Goal: Task Accomplishment & Management: Manage account settings

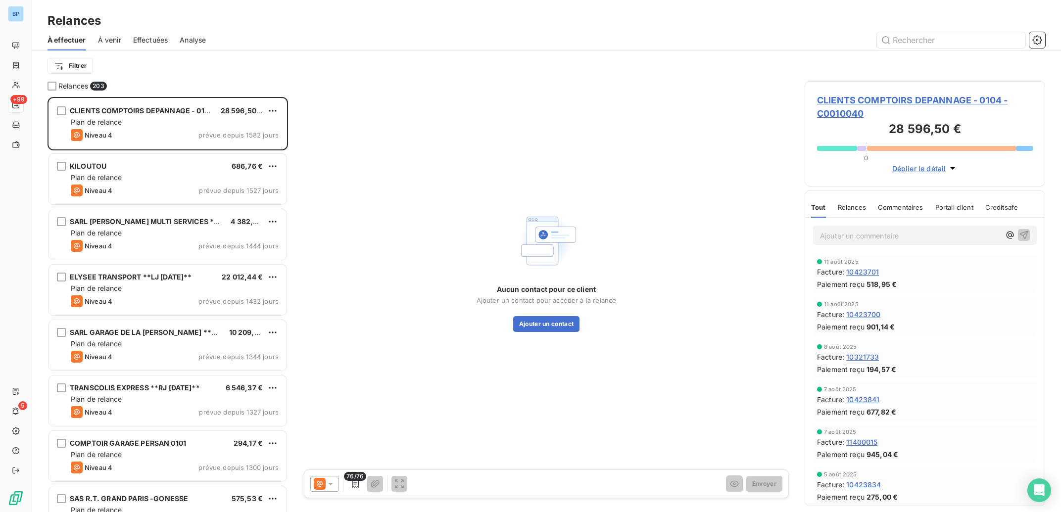
scroll to position [0, 0]
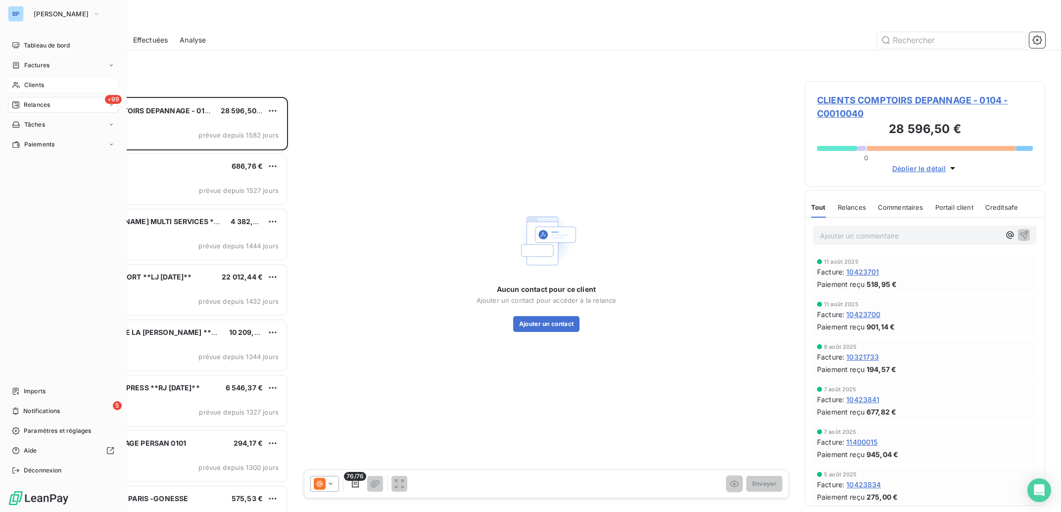
click at [28, 87] on span "Clients" at bounding box center [34, 85] width 20 height 9
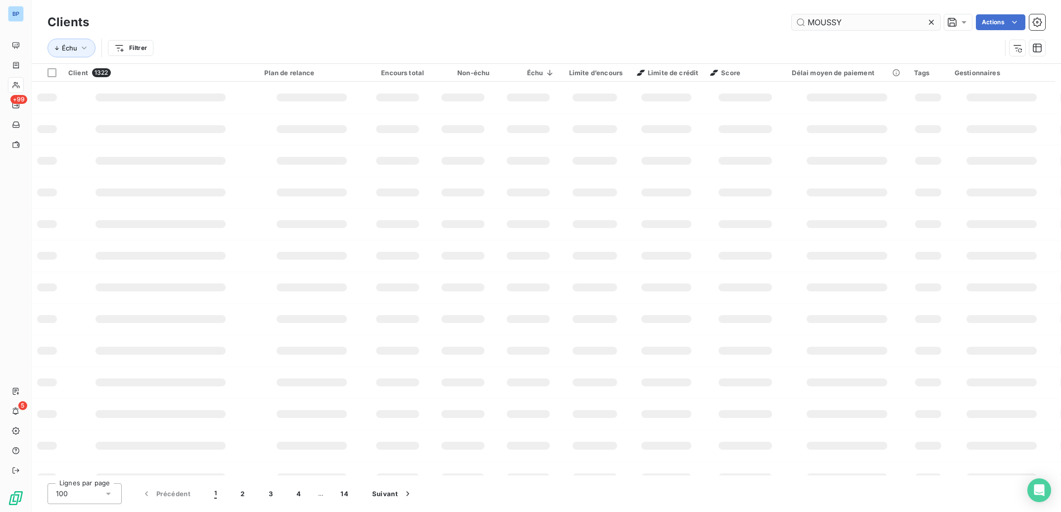
click at [833, 21] on input "MOUSSY" at bounding box center [866, 22] width 148 height 16
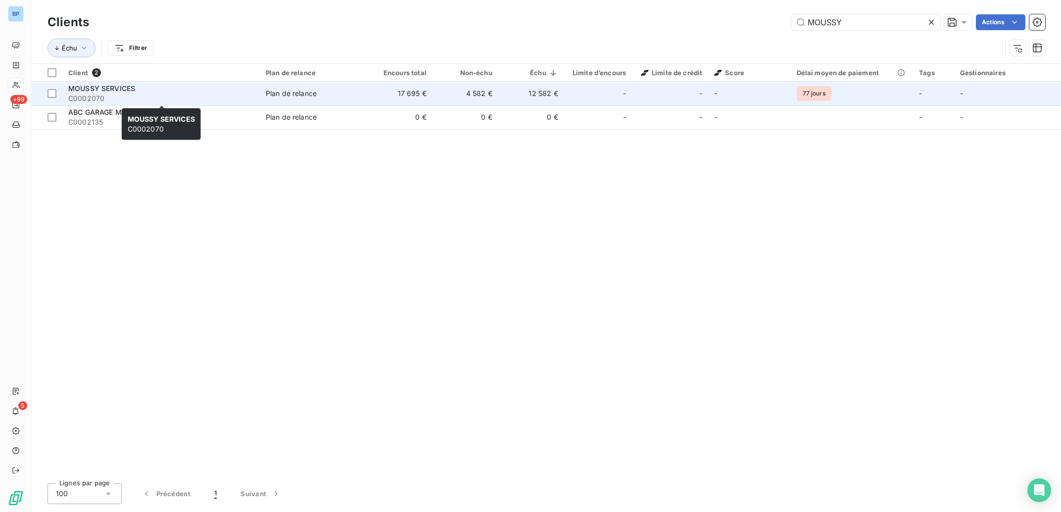
type input "MOUSSY"
click at [181, 99] on span "C0002070" at bounding box center [161, 99] width 186 height 10
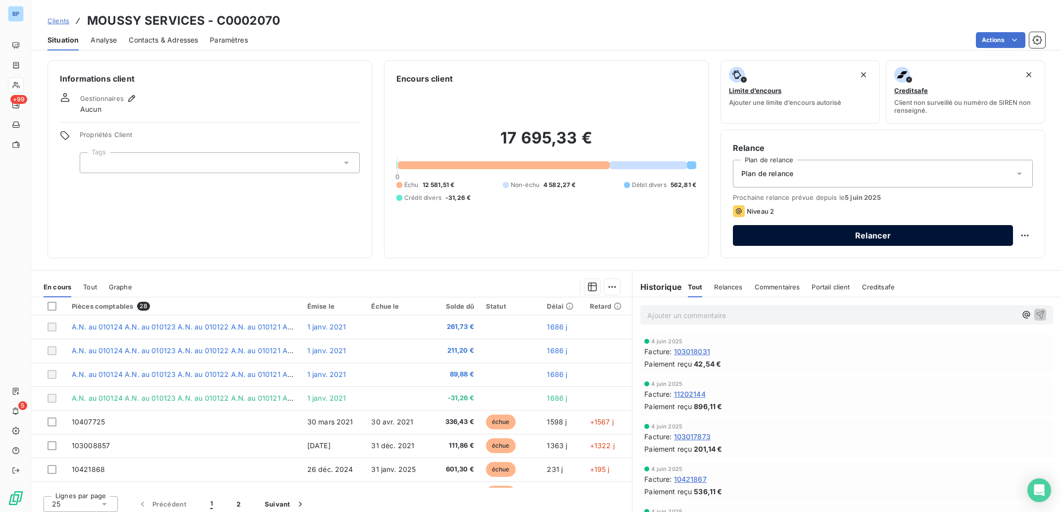
click at [837, 233] on button "Relancer" at bounding box center [873, 235] width 280 height 21
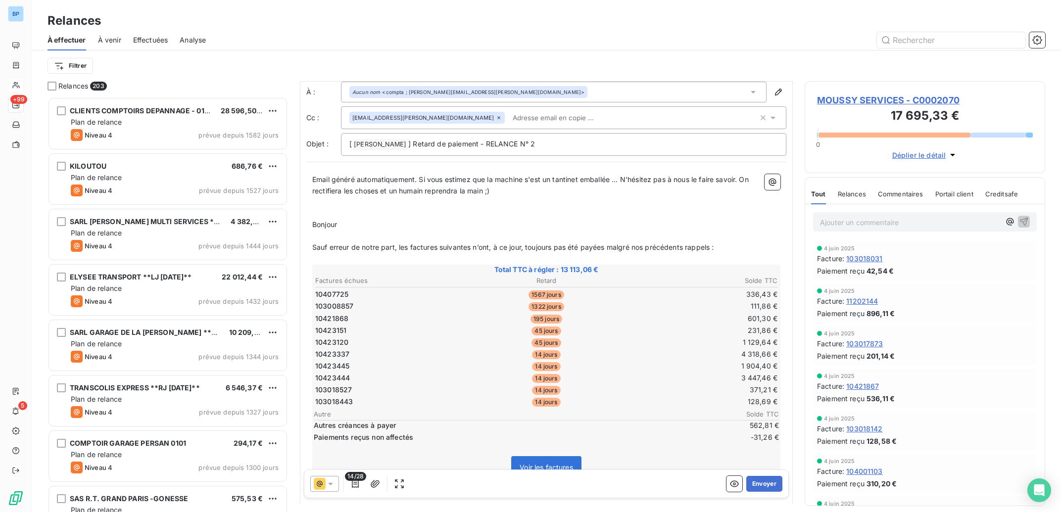
scroll to position [0, 0]
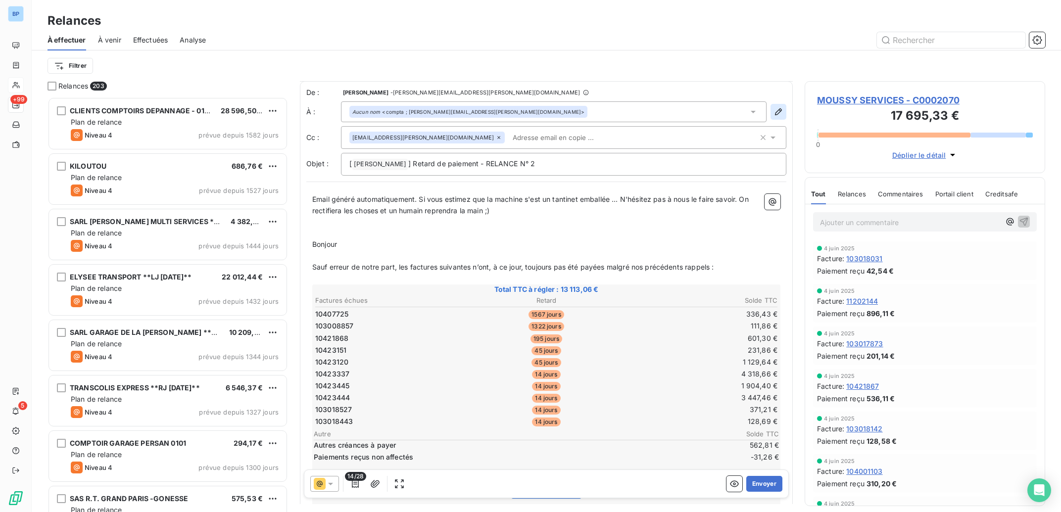
click at [775, 114] on icon "button" at bounding box center [778, 111] width 7 height 7
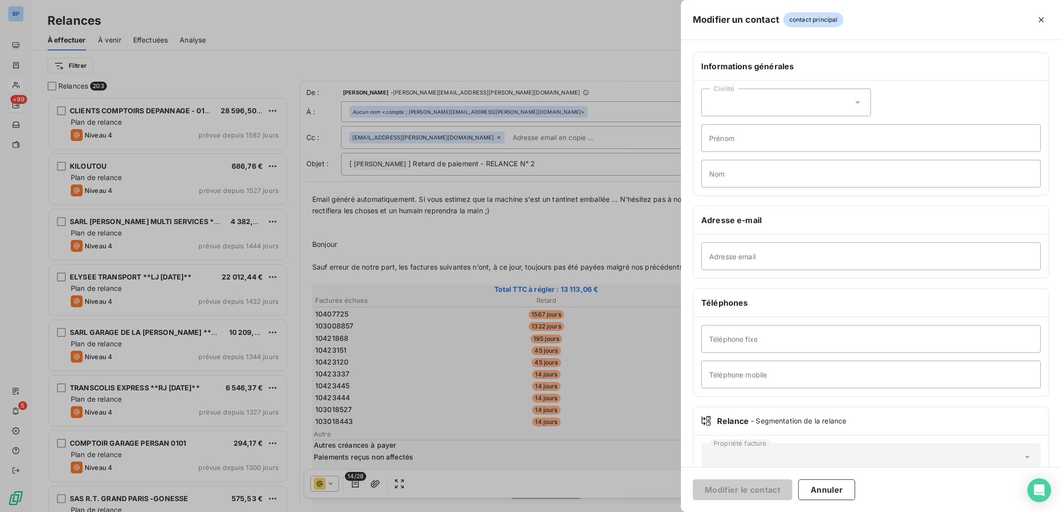
type input "compta ; [PERSON_NAME][EMAIL_ADDRESS][PERSON_NAME][DOMAIN_NAME]"
type input "[PHONE_NUMBER]"
drag, startPoint x: 742, startPoint y: 259, endPoint x: 731, endPoint y: 257, distance: 11.0
click at [641, 512] on div "Modifier un contact contact principal Informations générales Civilité Prénom No…" at bounding box center [530, 512] width 1061 height 0
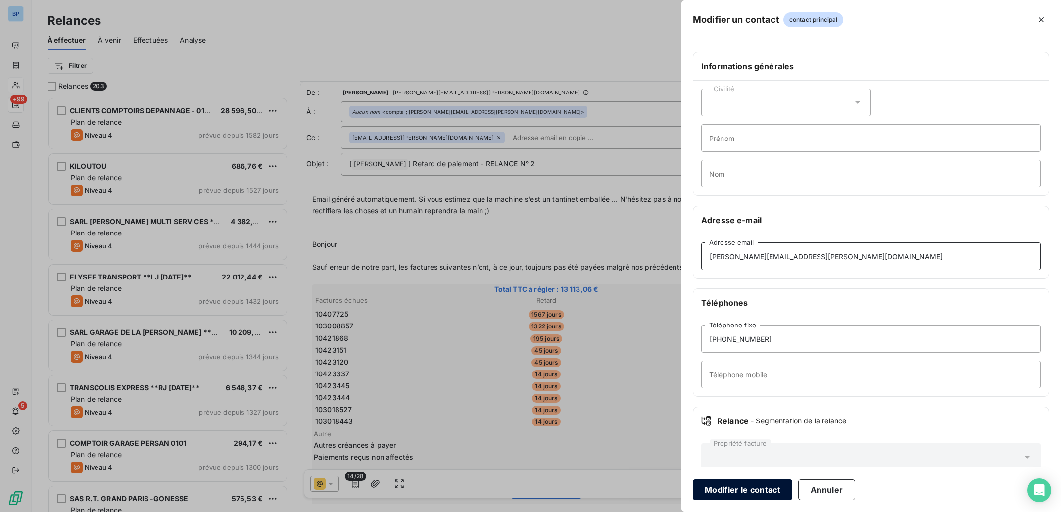
type input "[PERSON_NAME][EMAIL_ADDRESS][PERSON_NAME][DOMAIN_NAME]"
click at [736, 493] on button "Modifier le contact" at bounding box center [742, 489] width 99 height 21
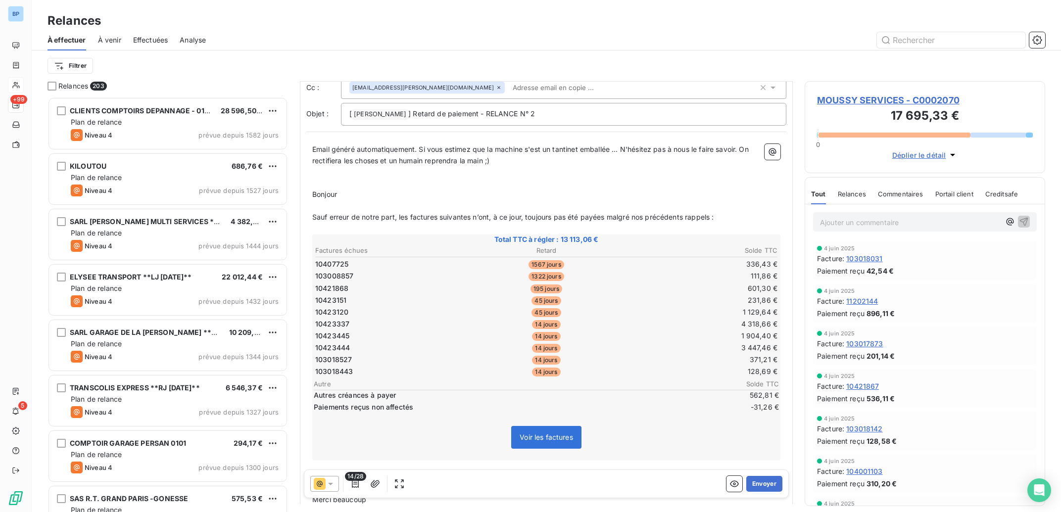
scroll to position [100, 0]
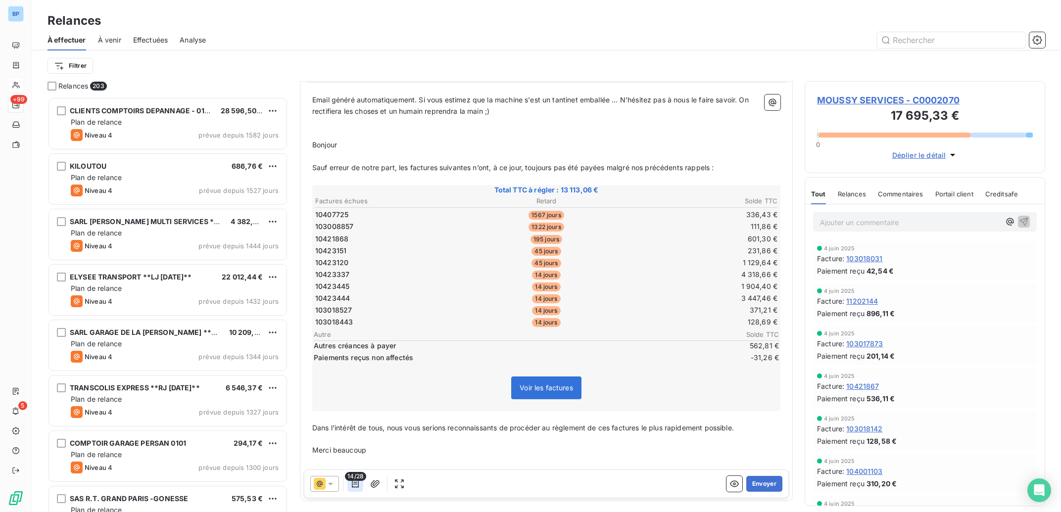
click at [355, 485] on icon "button" at bounding box center [355, 484] width 10 height 10
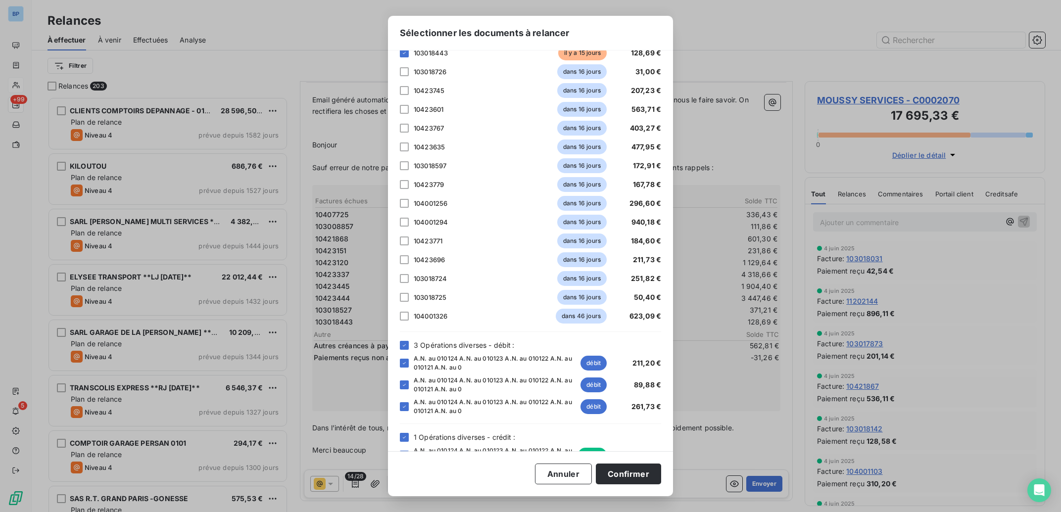
scroll to position [264, 0]
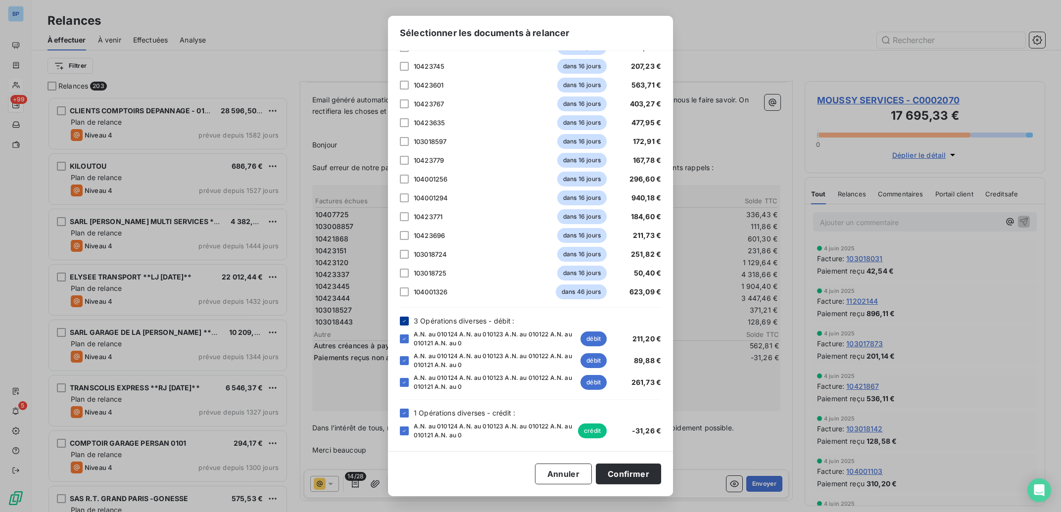
click at [402, 319] on icon at bounding box center [404, 321] width 6 height 6
click at [407, 411] on icon at bounding box center [404, 413] width 6 height 6
click at [628, 469] on button "Confirmer" at bounding box center [628, 474] width 65 height 21
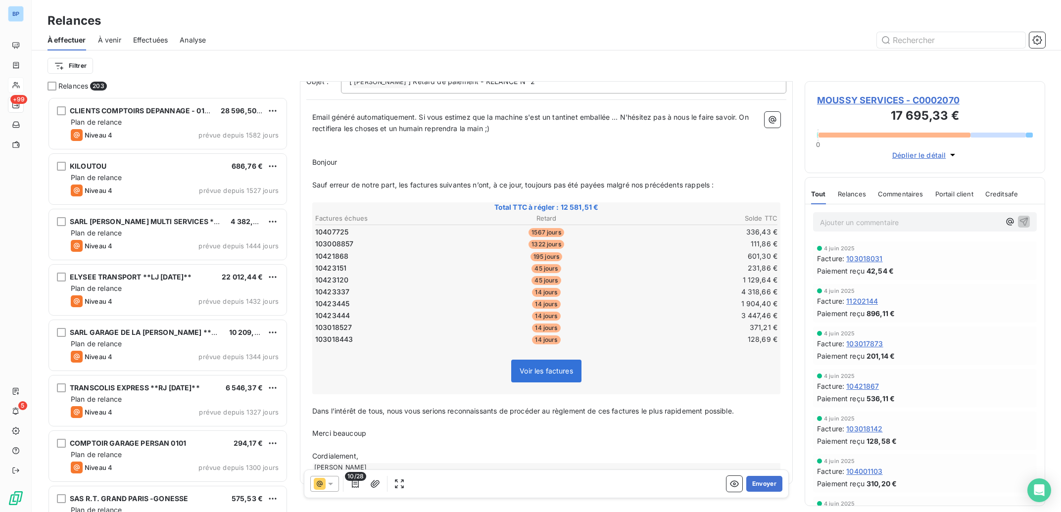
scroll to position [103, 0]
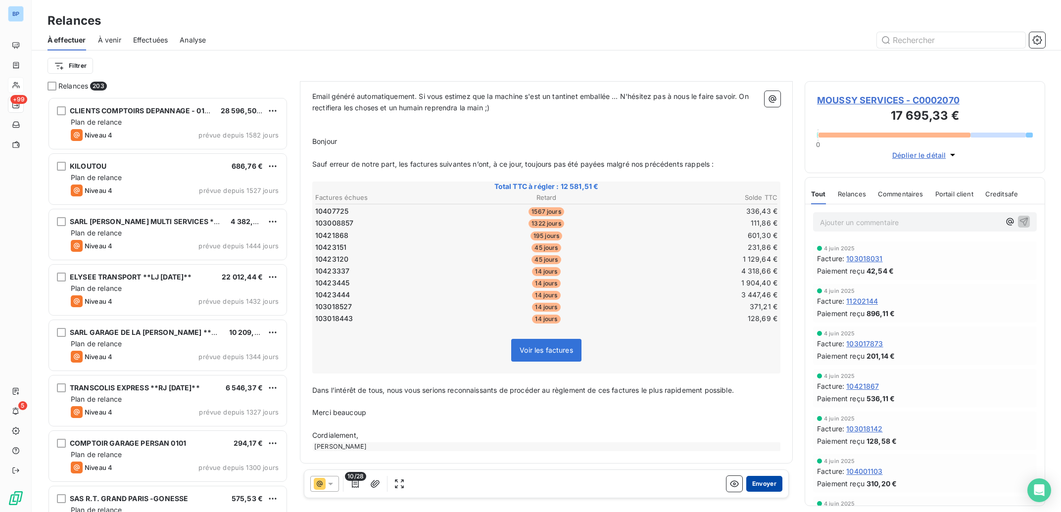
click at [763, 482] on button "Envoyer" at bounding box center [764, 484] width 36 height 16
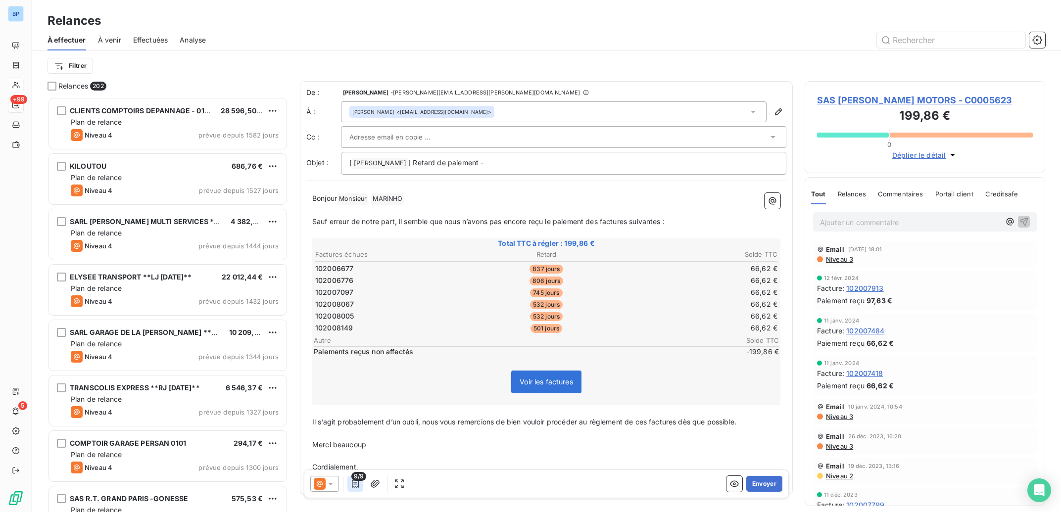
click at [353, 481] on icon "button" at bounding box center [355, 484] width 10 height 10
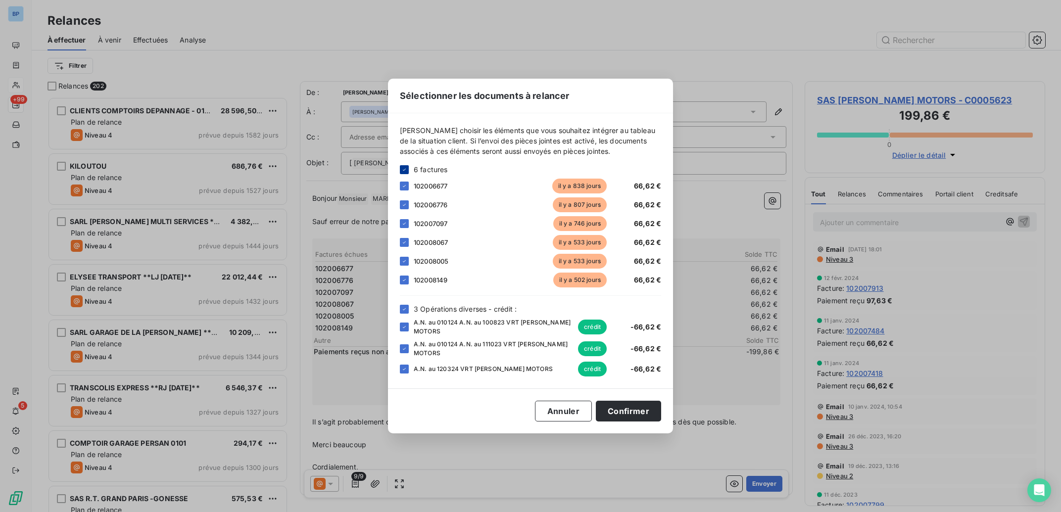
click at [404, 169] on div at bounding box center [404, 169] width 9 height 9
click at [407, 245] on div at bounding box center [404, 242] width 9 height 9
click at [404, 260] on div "102008005 il y a 533 jours 66,62 €" at bounding box center [530, 261] width 261 height 15
click at [405, 264] on div at bounding box center [404, 261] width 9 height 9
click at [407, 282] on div at bounding box center [404, 280] width 9 height 9
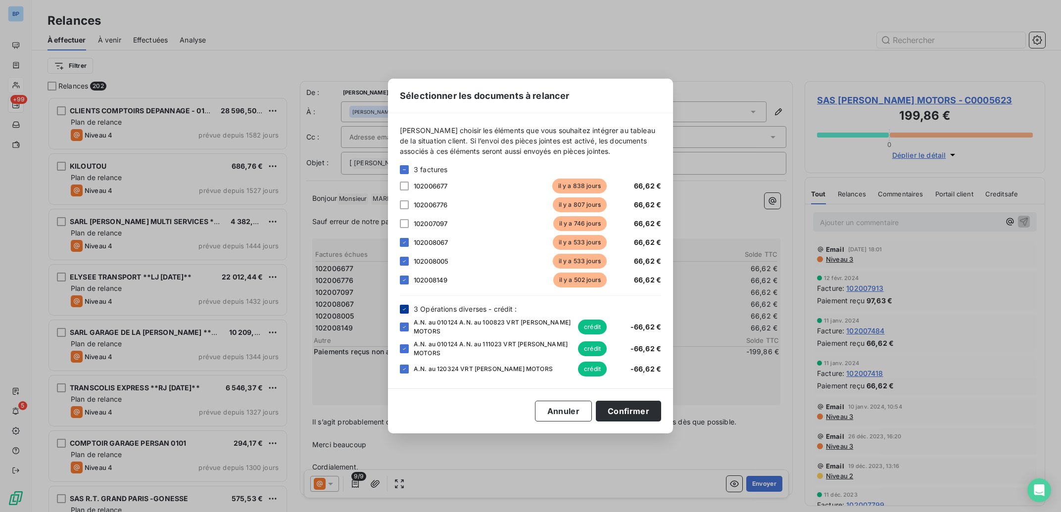
click at [405, 312] on icon at bounding box center [404, 309] width 6 height 6
click at [647, 406] on button "Confirmer" at bounding box center [628, 411] width 65 height 21
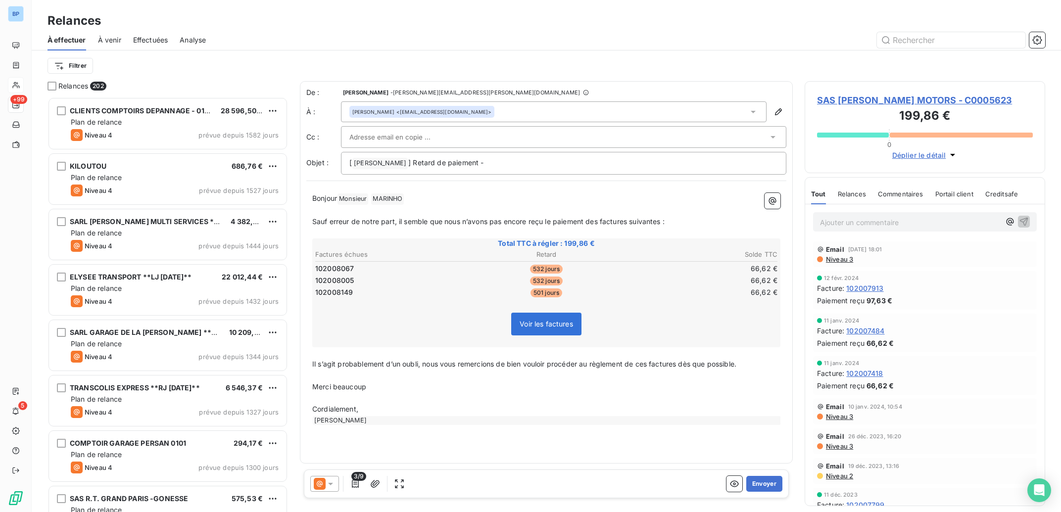
click at [846, 257] on span "Niveau 3" at bounding box center [839, 259] width 28 height 8
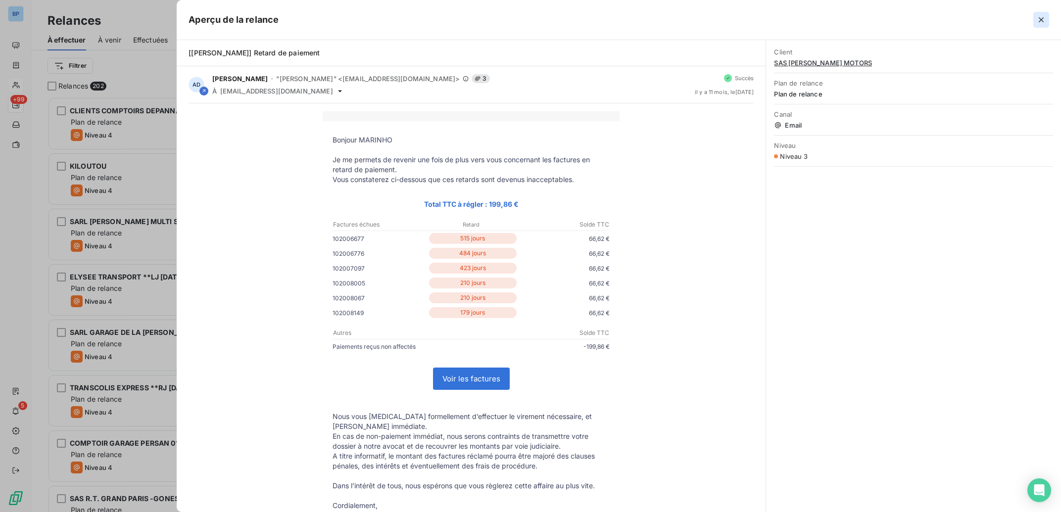
click at [1040, 15] on icon "button" at bounding box center [1041, 20] width 10 height 10
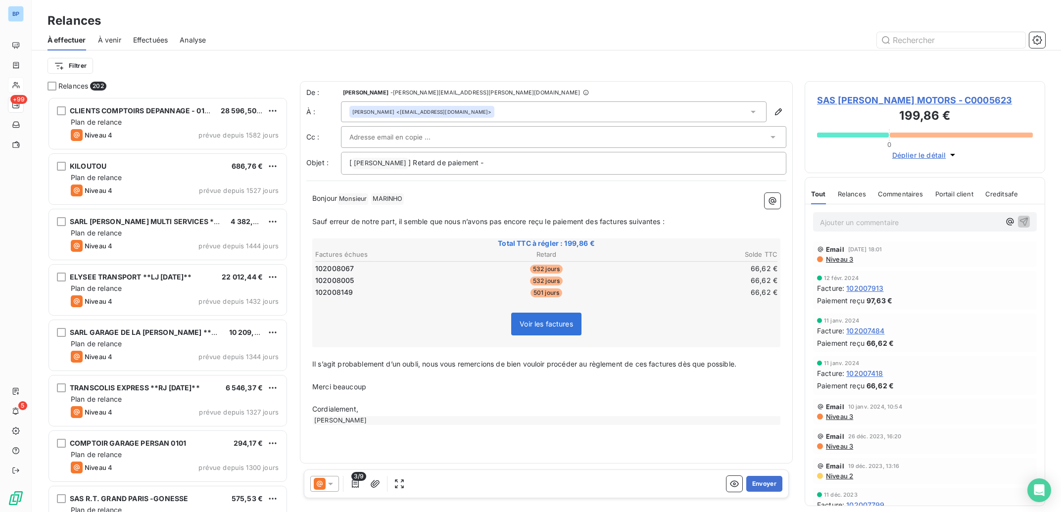
click at [331, 486] on icon at bounding box center [331, 484] width 10 height 10
click at [771, 483] on button "Envoyer" at bounding box center [764, 484] width 36 height 16
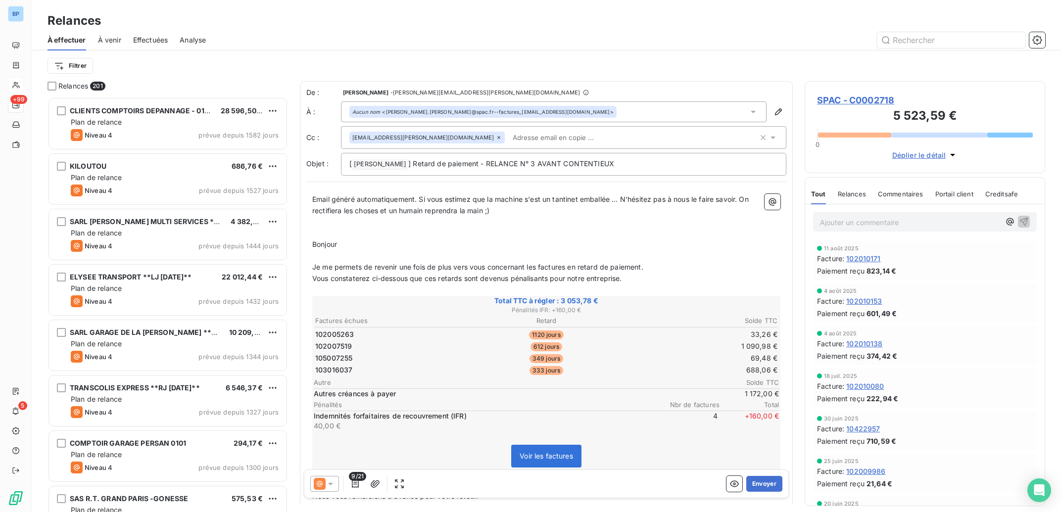
drag, startPoint x: 357, startPoint y: 347, endPoint x: 283, endPoint y: 349, distance: 73.2
click at [315, 349] on td "102007519" at bounding box center [392, 346] width 154 height 11
click at [339, 347] on span "102007519" at bounding box center [333, 346] width 37 height 10
click at [912, 42] on input "text" at bounding box center [951, 40] width 148 height 16
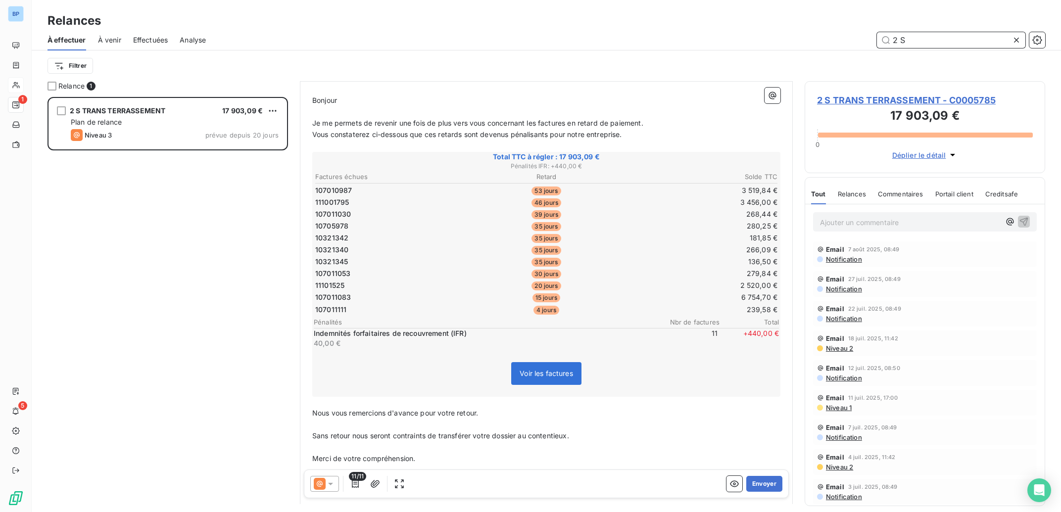
scroll to position [149, 0]
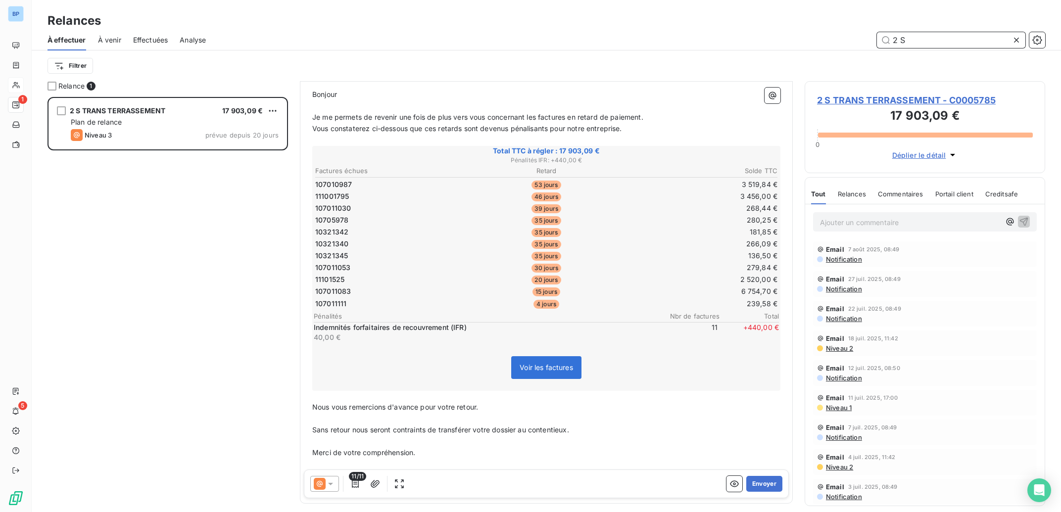
type input "2 S"
click at [331, 486] on icon at bounding box center [331, 484] width 10 height 10
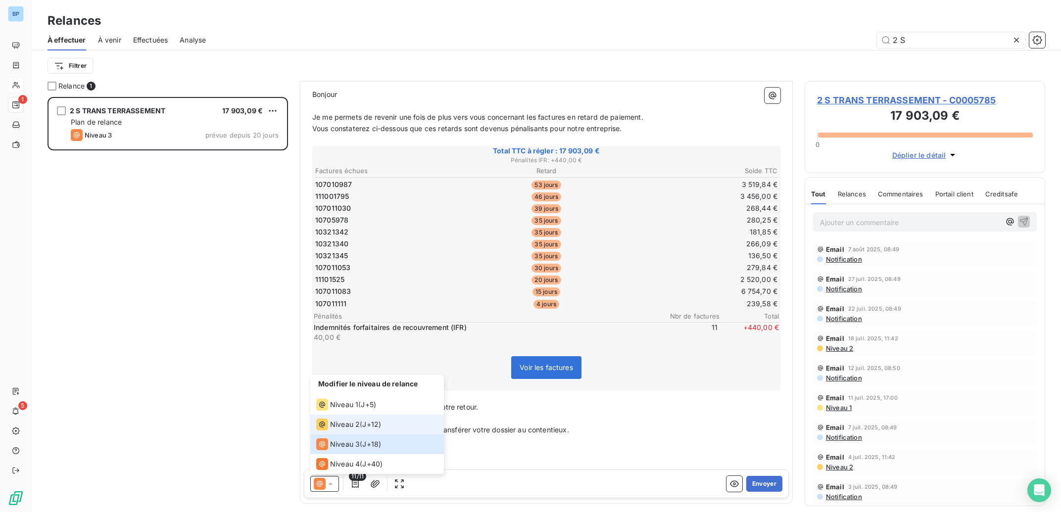
click at [350, 422] on span "Niveau 2" at bounding box center [345, 425] width 30 height 10
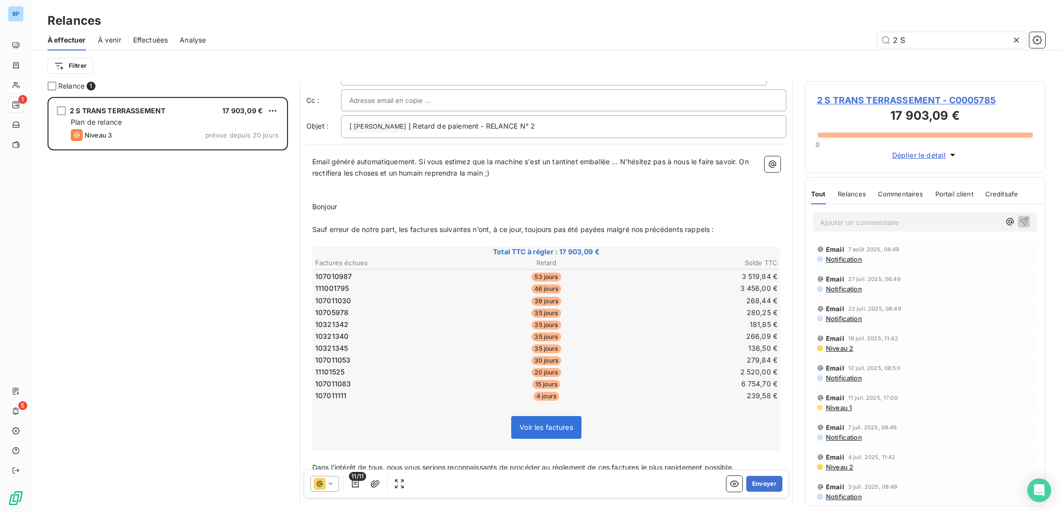
scroll to position [0, 0]
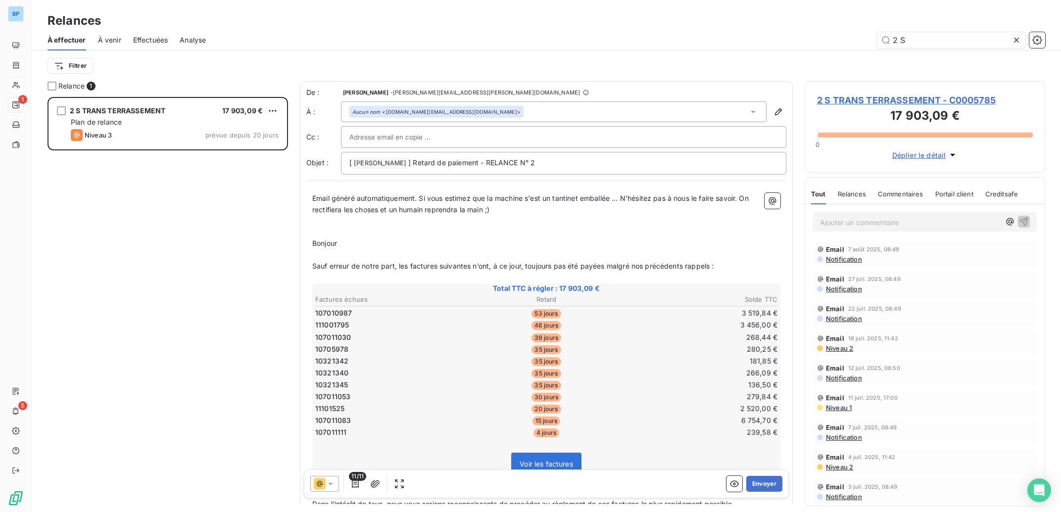
click at [458, 133] on div at bounding box center [563, 137] width 428 height 15
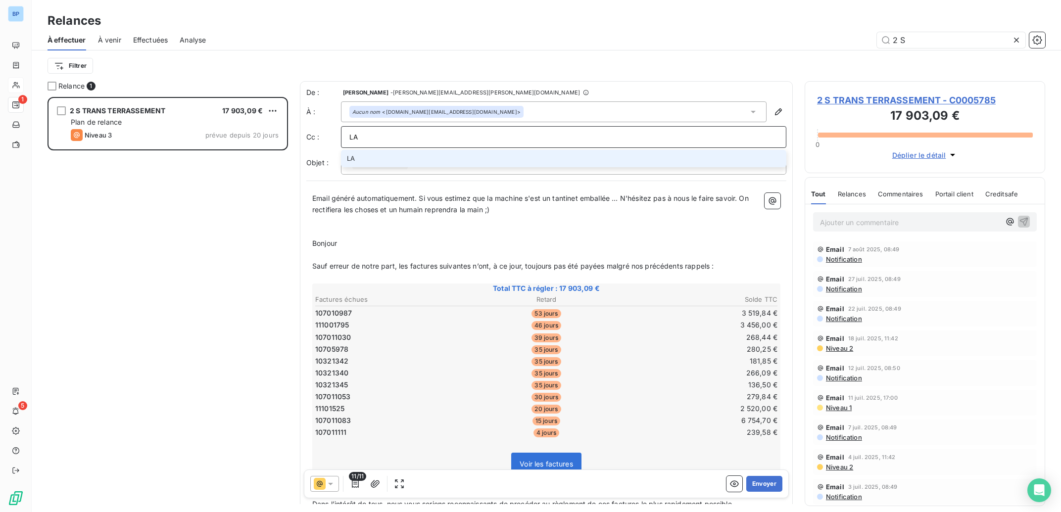
type input "L"
type input "[PERSON_NAME][EMAIL_ADDRESS][PERSON_NAME][DOMAIN_NAME]"
click at [760, 483] on button "Envoyer" at bounding box center [764, 484] width 36 height 16
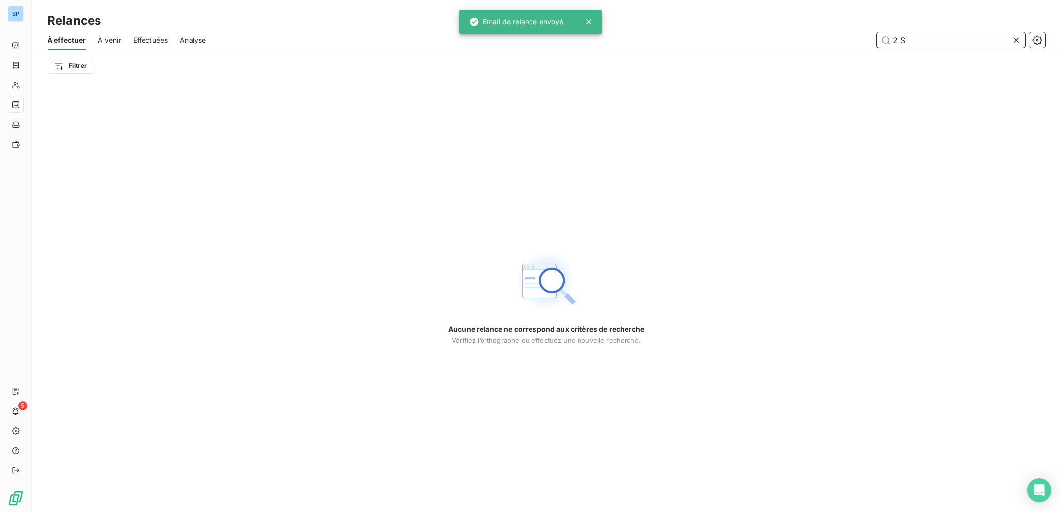
click at [924, 41] on input "2 S" at bounding box center [951, 40] width 148 height 16
drag, startPoint x: 924, startPoint y: 41, endPoint x: 859, endPoint y: 41, distance: 65.3
click at [877, 41] on input "2 S" at bounding box center [951, 40] width 148 height 16
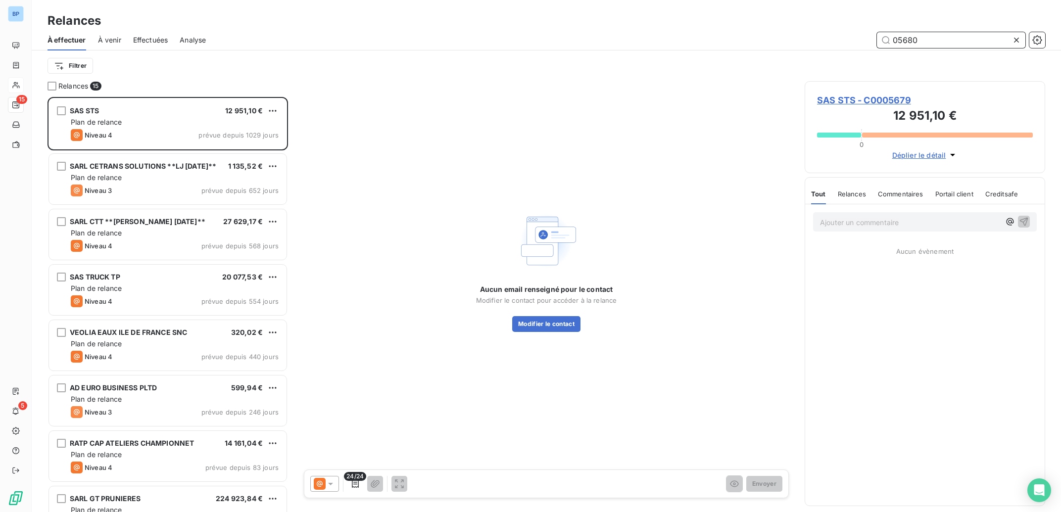
scroll to position [405, 231]
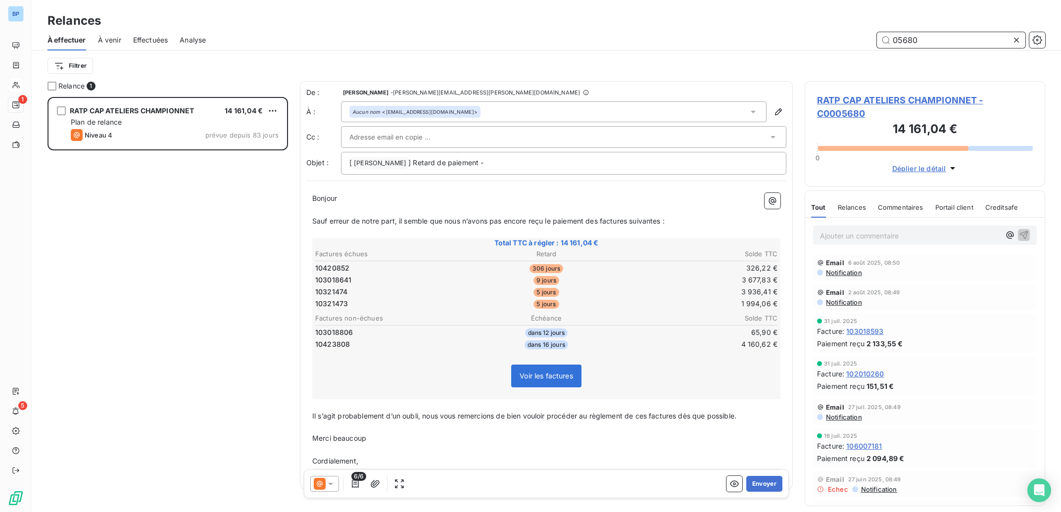
scroll to position [405, 231]
type input "05680"
drag, startPoint x: 351, startPoint y: 269, endPoint x: 293, endPoint y: 268, distance: 57.9
click at [315, 268] on td "10420852" at bounding box center [392, 268] width 154 height 11
drag, startPoint x: 363, startPoint y: 265, endPoint x: 301, endPoint y: 265, distance: 61.8
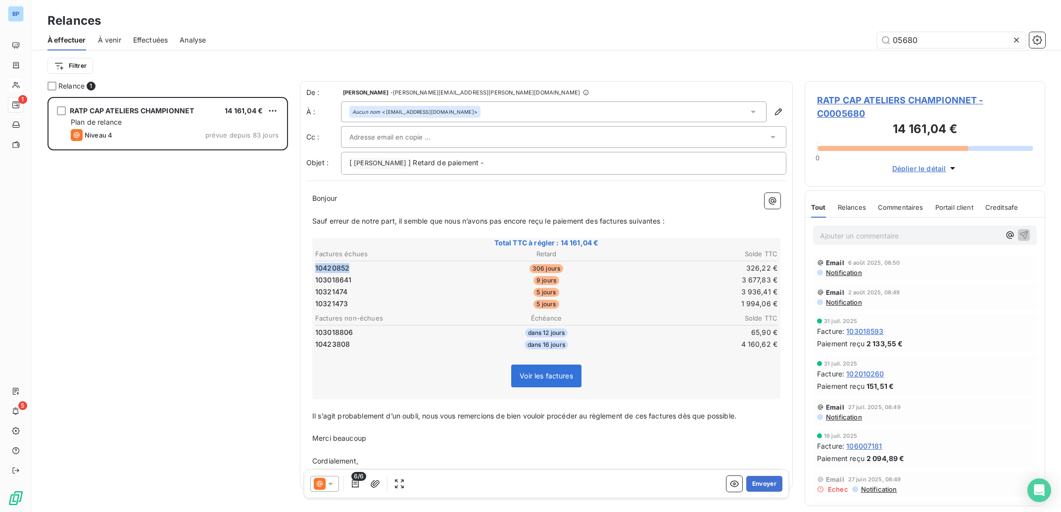
click at [315, 265] on td "10420852" at bounding box center [392, 268] width 154 height 11
drag, startPoint x: 354, startPoint y: 266, endPoint x: 303, endPoint y: 268, distance: 51.5
click at [315, 268] on td "10420852" at bounding box center [392, 268] width 154 height 11
click at [349, 269] on span "10420852" at bounding box center [332, 268] width 34 height 10
drag, startPoint x: 351, startPoint y: 269, endPoint x: 304, endPoint y: 266, distance: 47.6
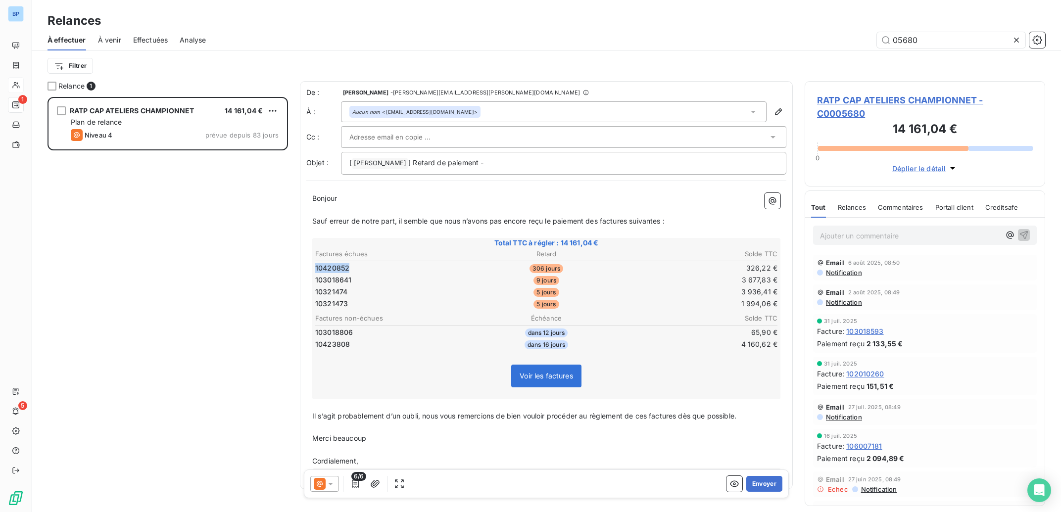
click at [315, 266] on td "10420852" at bounding box center [392, 268] width 154 height 11
click at [762, 482] on button "Envoyer" at bounding box center [764, 484] width 36 height 16
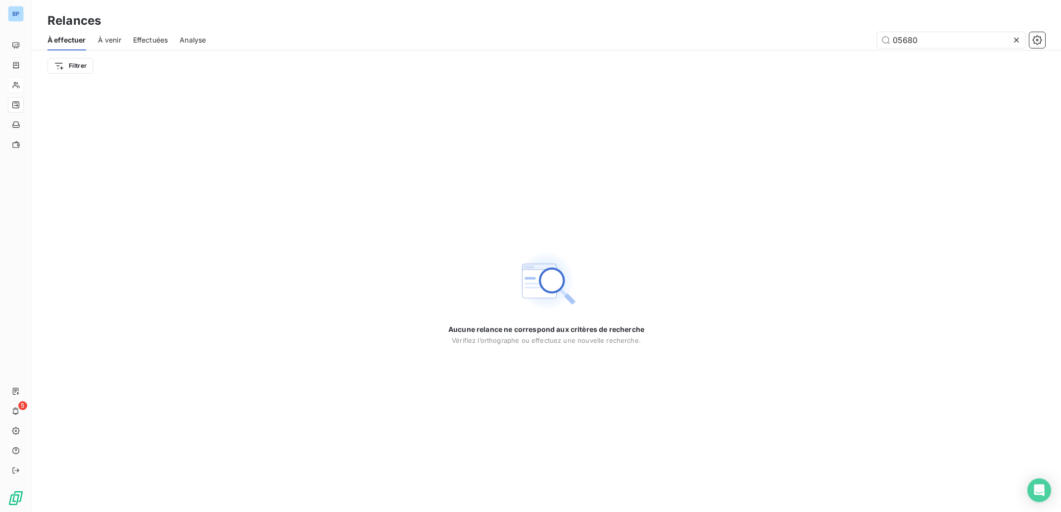
click at [1019, 38] on icon at bounding box center [1016, 40] width 10 height 10
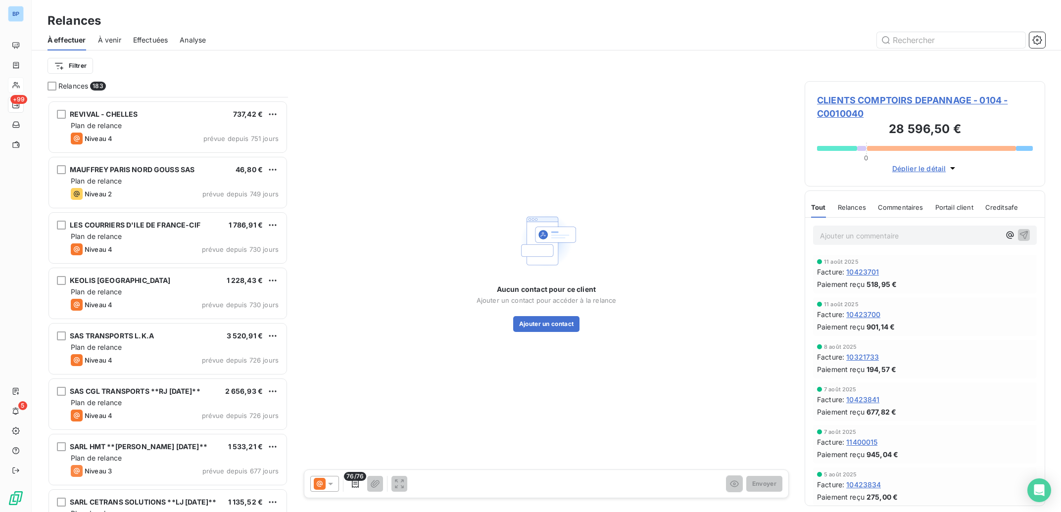
scroll to position [945, 0]
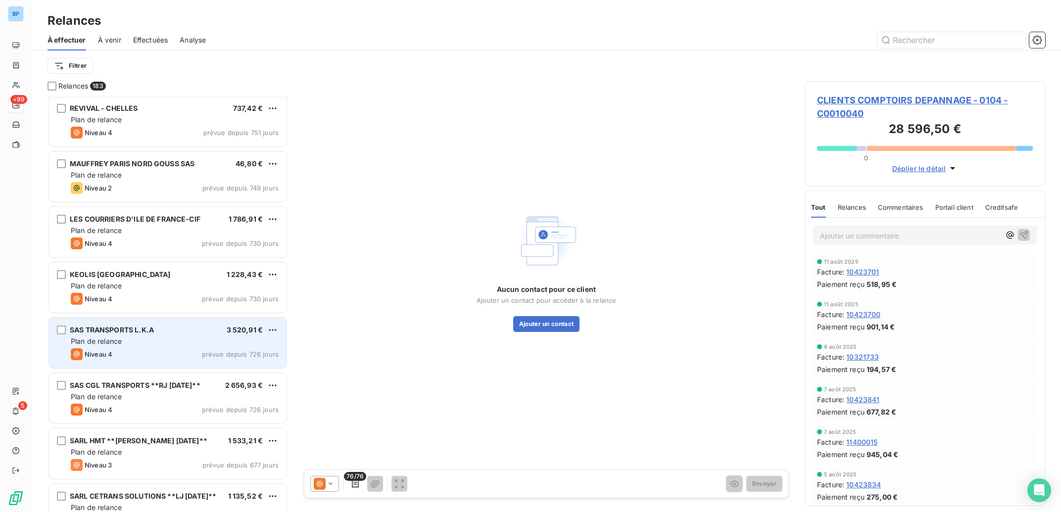
click at [190, 349] on div "Niveau 4 prévue depuis 726 jours" at bounding box center [175, 354] width 208 height 12
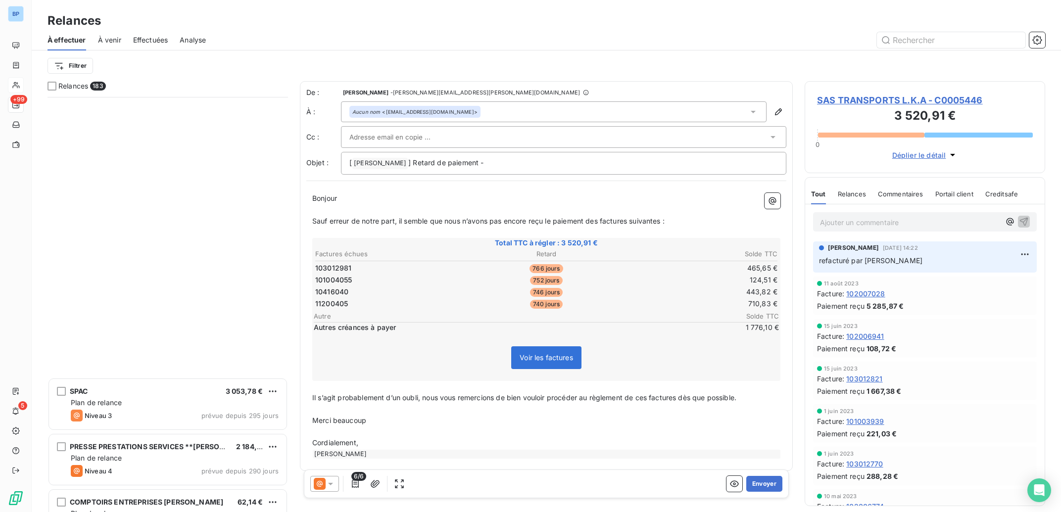
scroll to position [3331, 0]
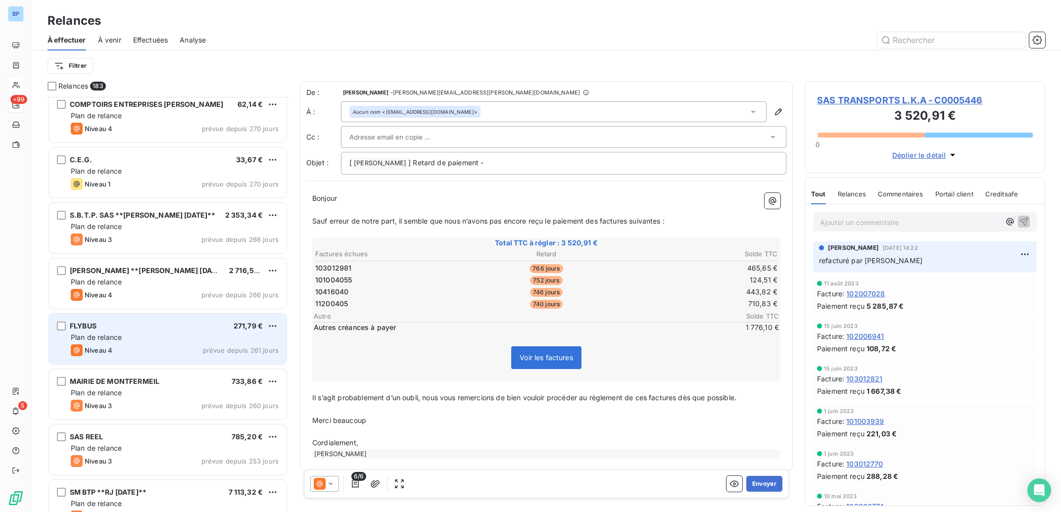
click at [201, 342] on div "Plan de relance" at bounding box center [175, 337] width 208 height 10
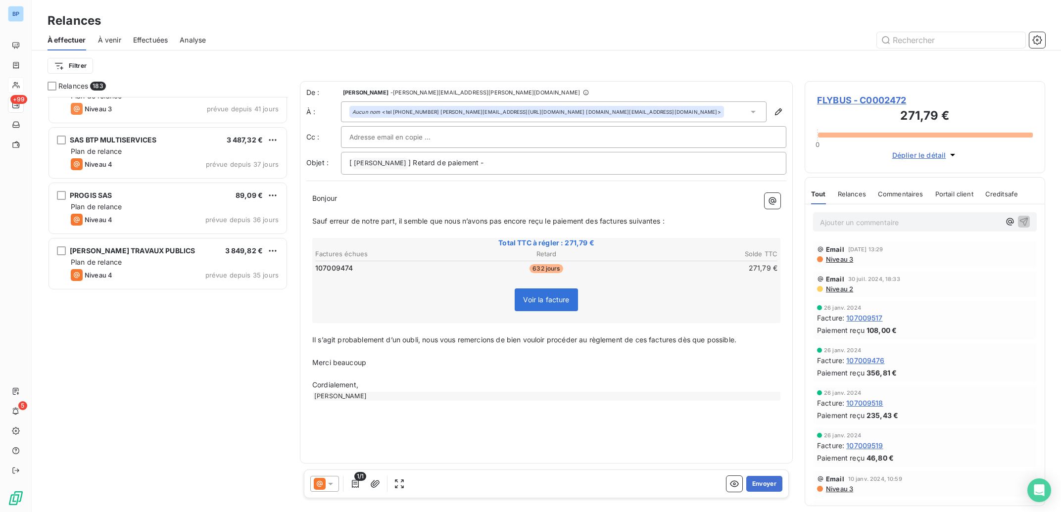
scroll to position [5768, 0]
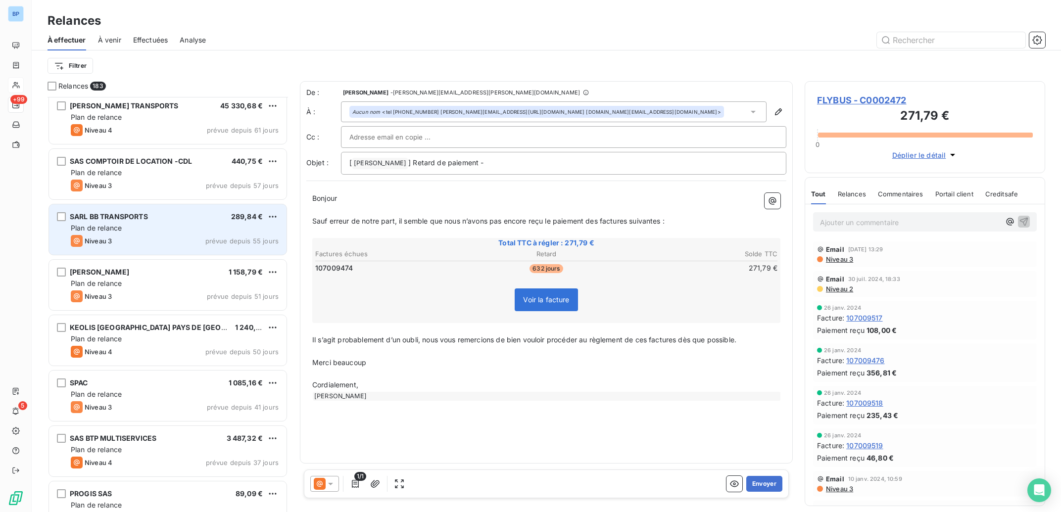
click at [190, 224] on div "Plan de relance" at bounding box center [175, 228] width 208 height 10
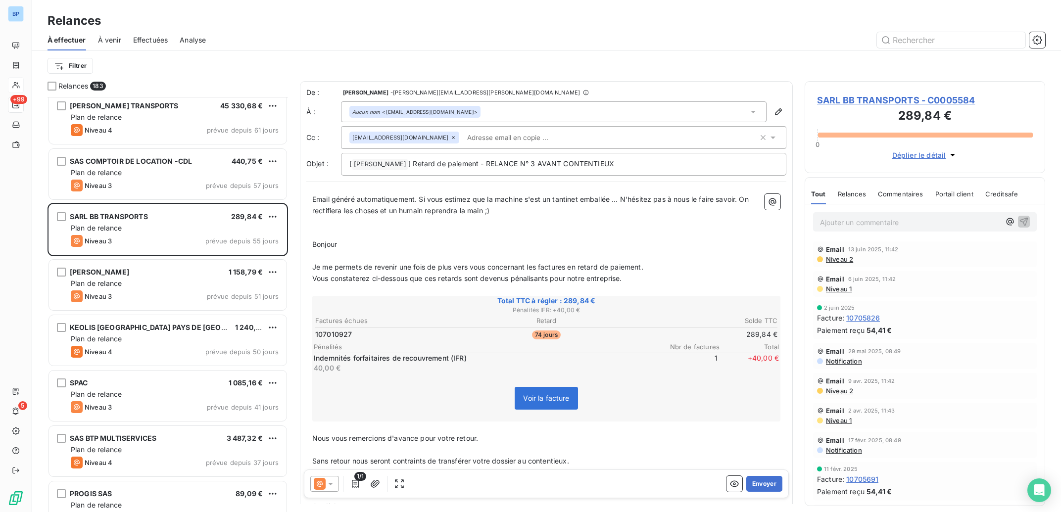
click at [331, 488] on icon at bounding box center [331, 484] width 10 height 10
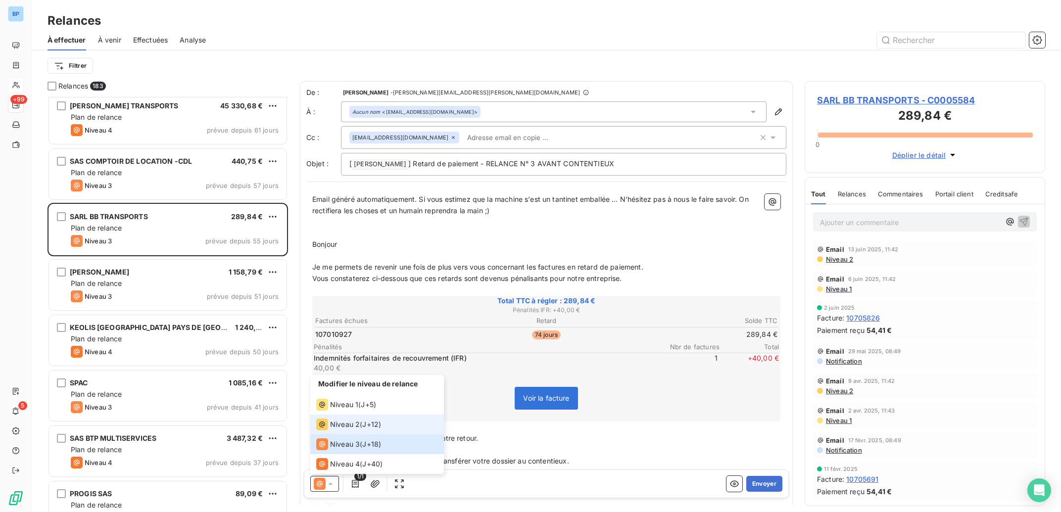
click at [352, 423] on span "Niveau 2" at bounding box center [345, 425] width 30 height 10
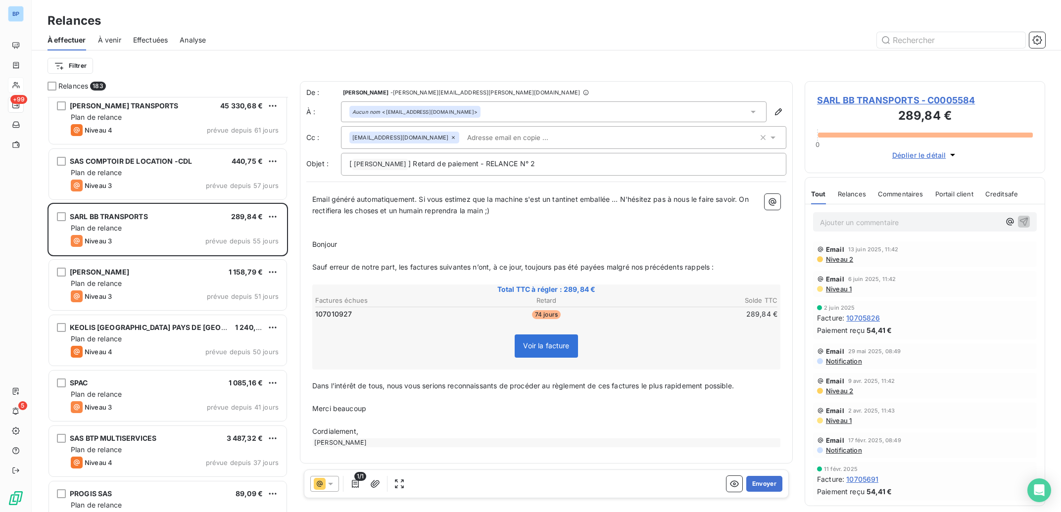
click at [837, 260] on span "Niveau 2" at bounding box center [839, 259] width 28 height 8
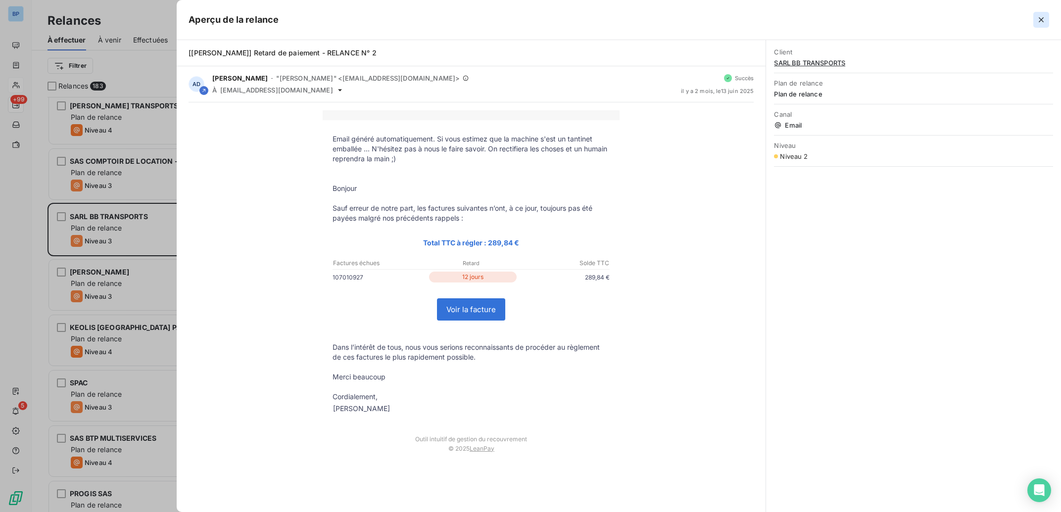
click at [1039, 18] on icon "button" at bounding box center [1041, 20] width 10 height 10
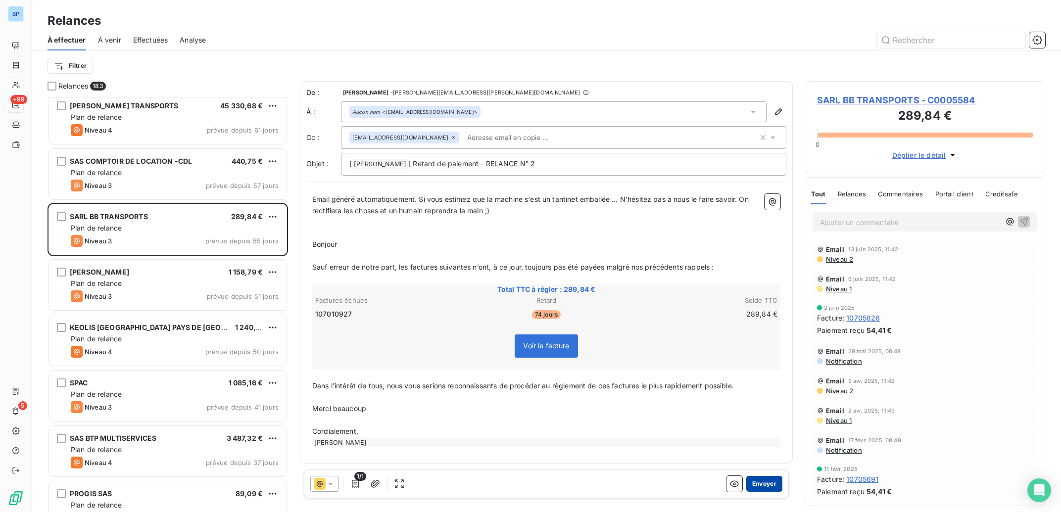
click at [771, 484] on button "Envoyer" at bounding box center [764, 484] width 36 height 16
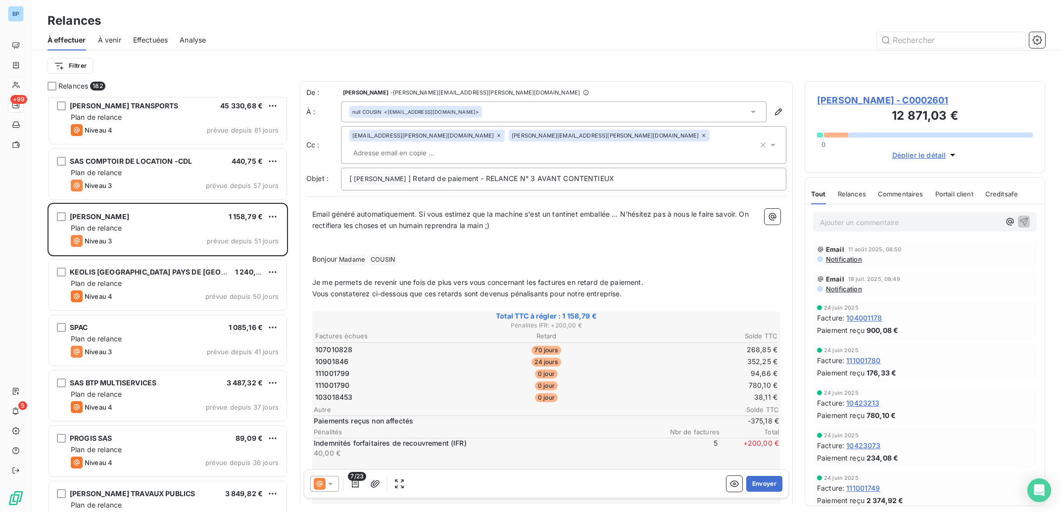
click at [328, 487] on icon at bounding box center [331, 484] width 10 height 10
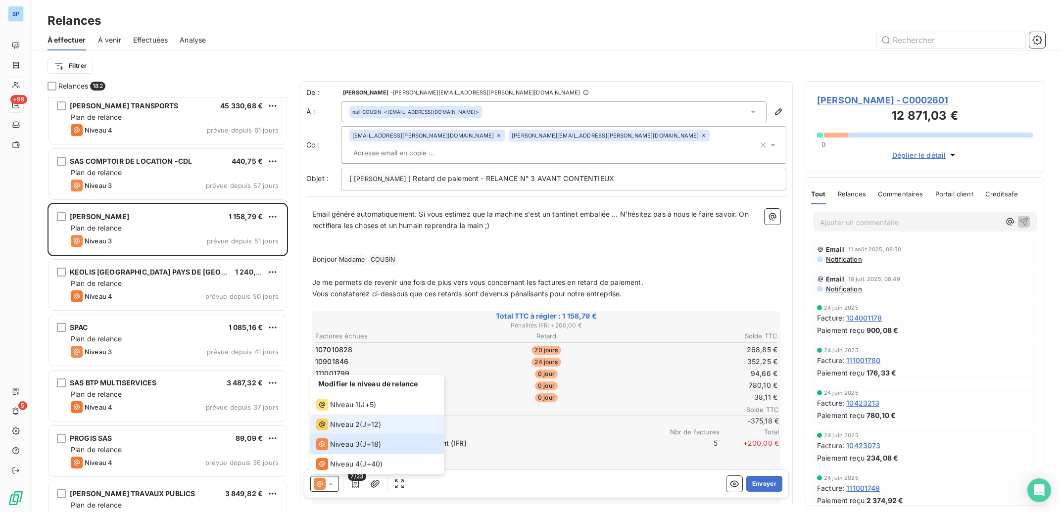
click at [337, 426] on span "Niveau 2" at bounding box center [345, 425] width 30 height 10
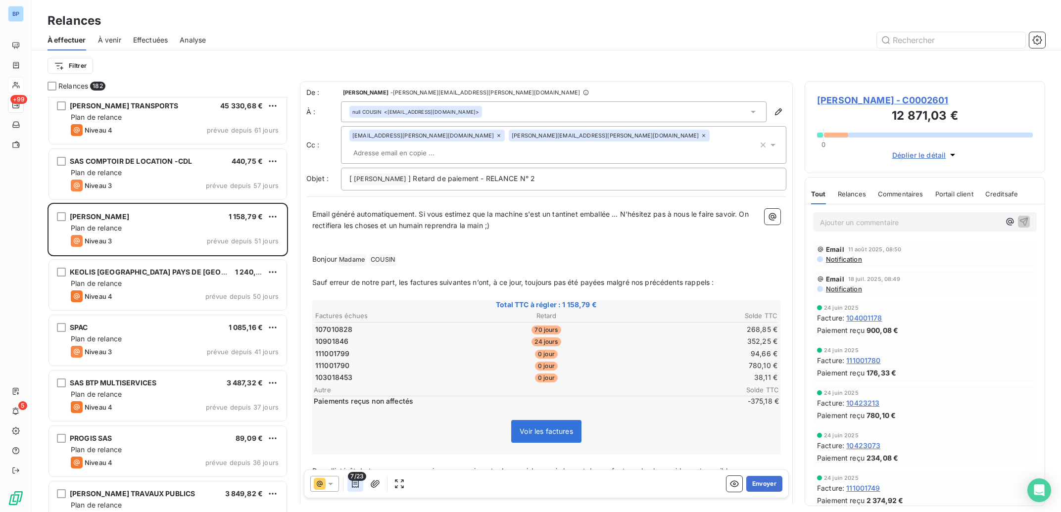
click at [357, 484] on icon "button" at bounding box center [355, 484] width 10 height 10
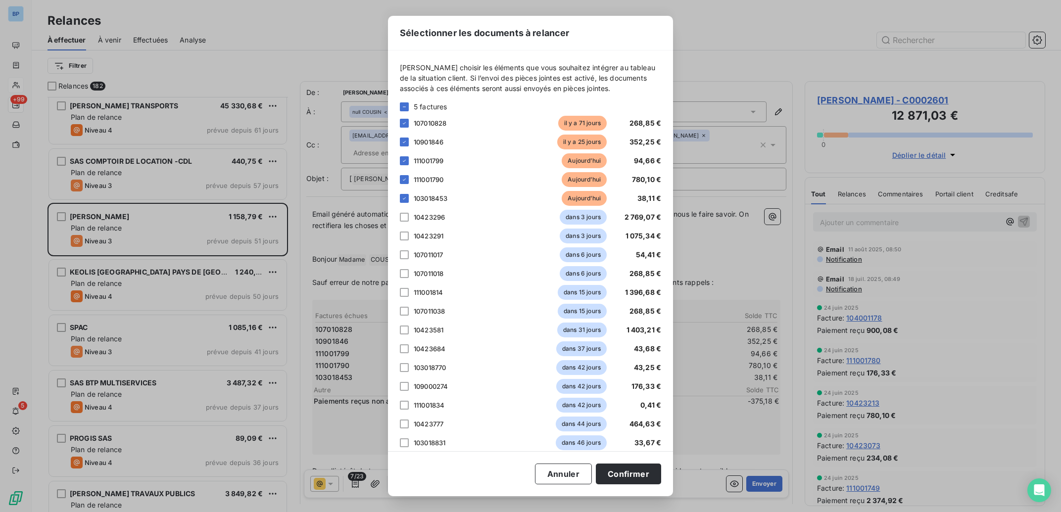
scroll to position [134, 0]
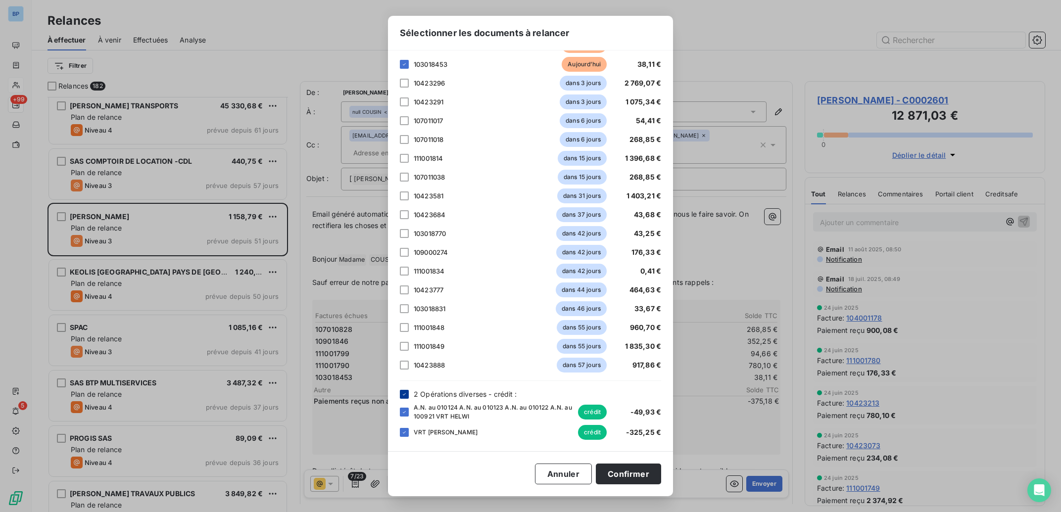
click at [406, 394] on icon at bounding box center [404, 394] width 6 height 6
click at [647, 475] on button "Confirmer" at bounding box center [628, 474] width 65 height 21
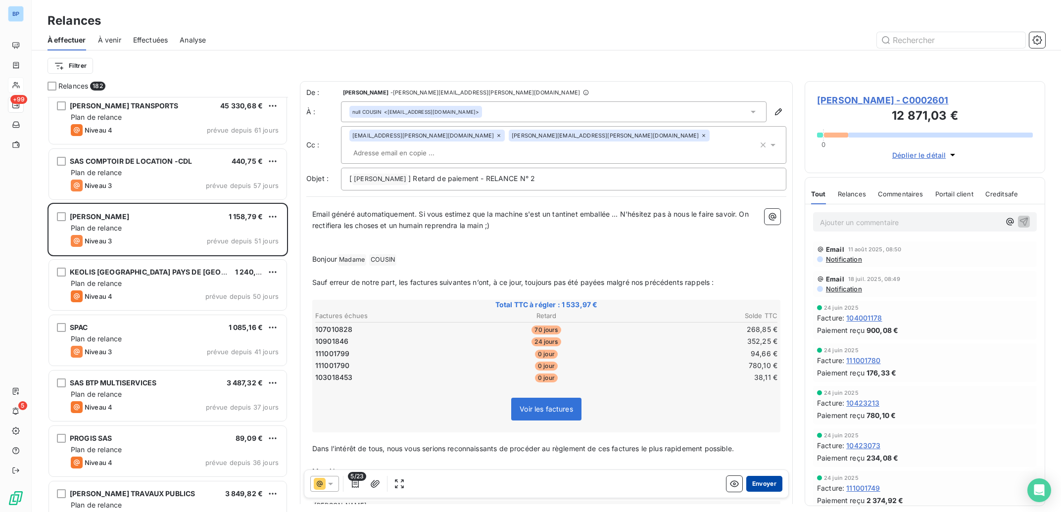
click at [759, 484] on button "Envoyer" at bounding box center [764, 484] width 36 height 16
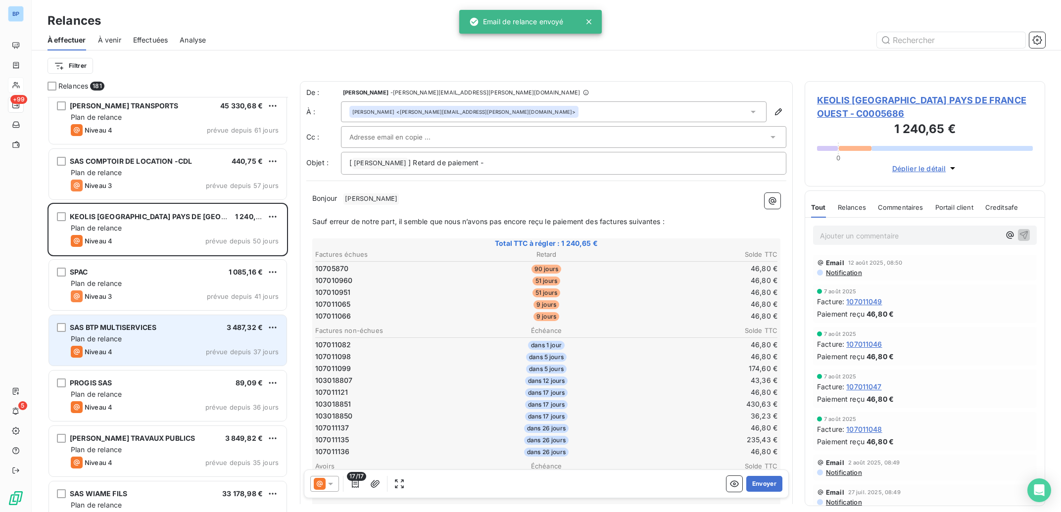
click at [235, 337] on div "Plan de relance" at bounding box center [175, 339] width 208 height 10
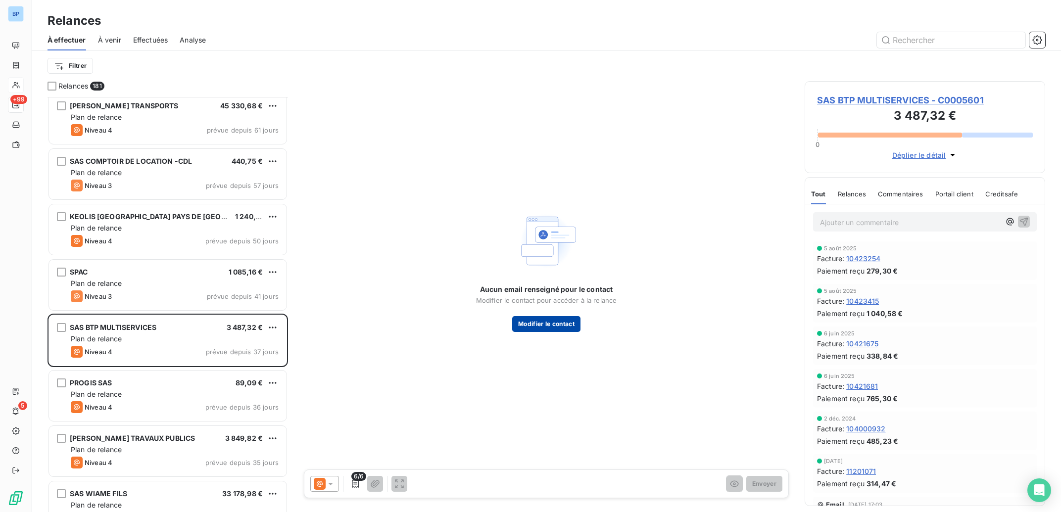
click at [526, 324] on button "Modifier le contact" at bounding box center [546, 324] width 68 height 16
type input "[PERSON_NAME]"
type input "FACON"
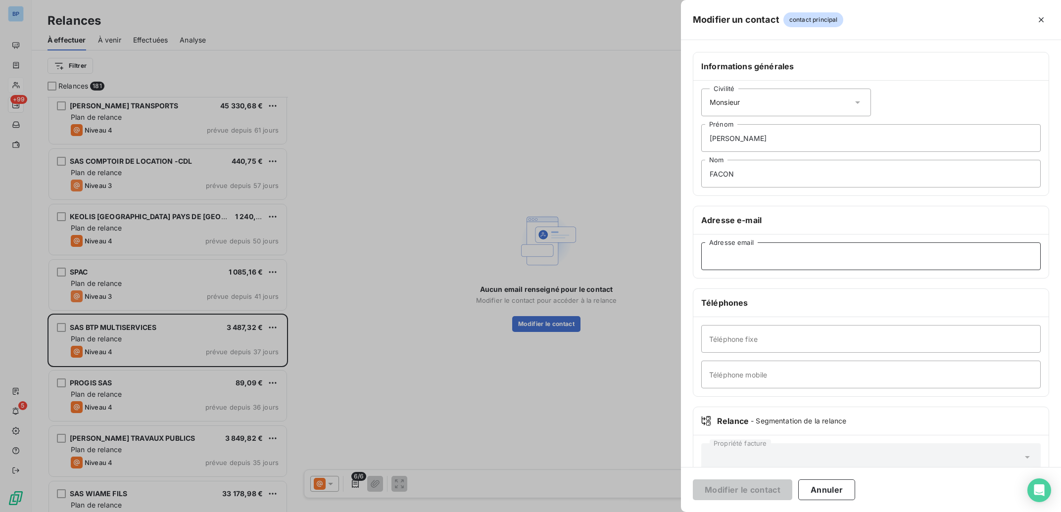
click at [730, 262] on input "Adresse email" at bounding box center [870, 256] width 339 height 28
paste input "[PERSON_NAME][EMAIL_ADDRESS][DOMAIN_NAME]"
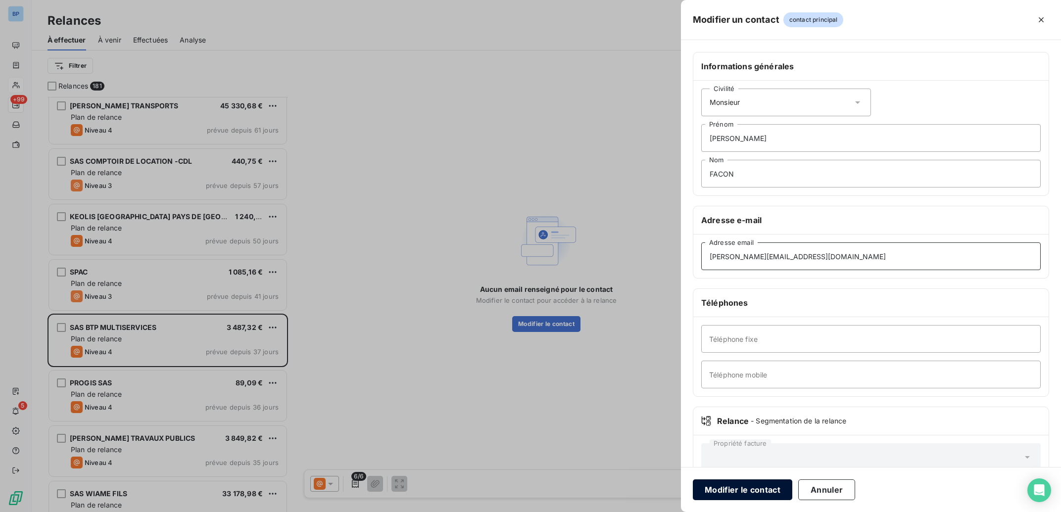
type input "[PERSON_NAME][EMAIL_ADDRESS][DOMAIN_NAME]"
click at [745, 493] on button "Modifier le contact" at bounding box center [742, 489] width 99 height 21
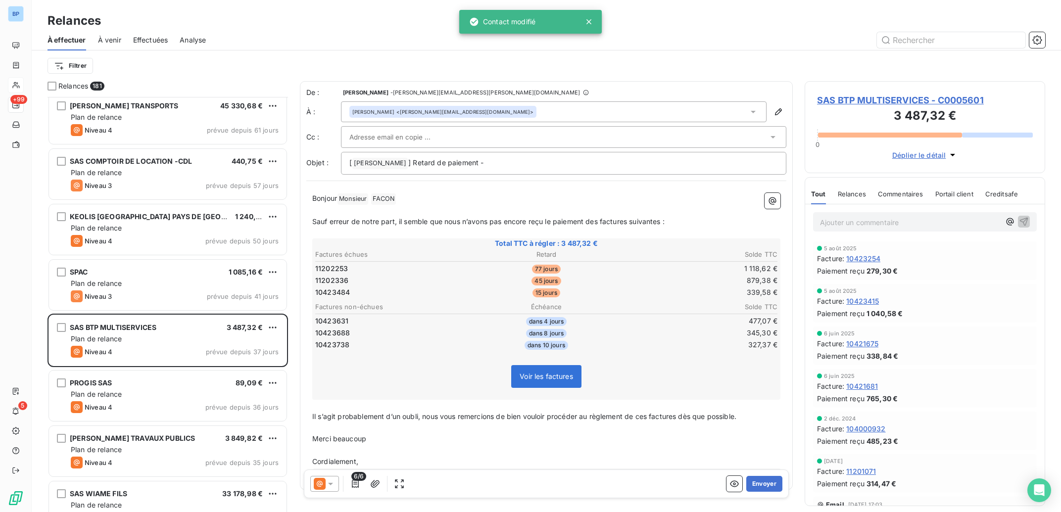
click at [855, 96] on span "SAS BTP MULTISERVICES - C0005601" at bounding box center [925, 100] width 216 height 13
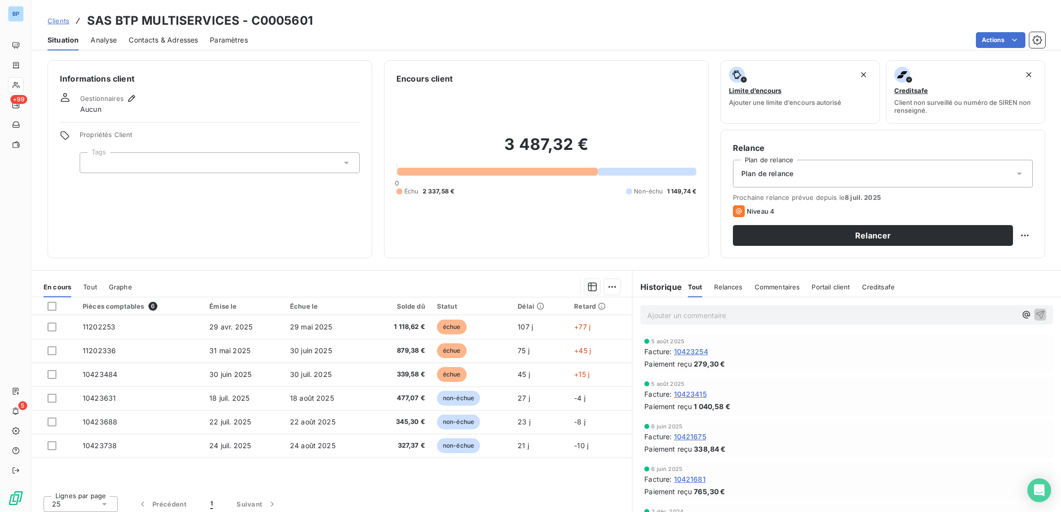
click at [168, 43] on span "Contacts & Adresses" at bounding box center [163, 40] width 69 height 10
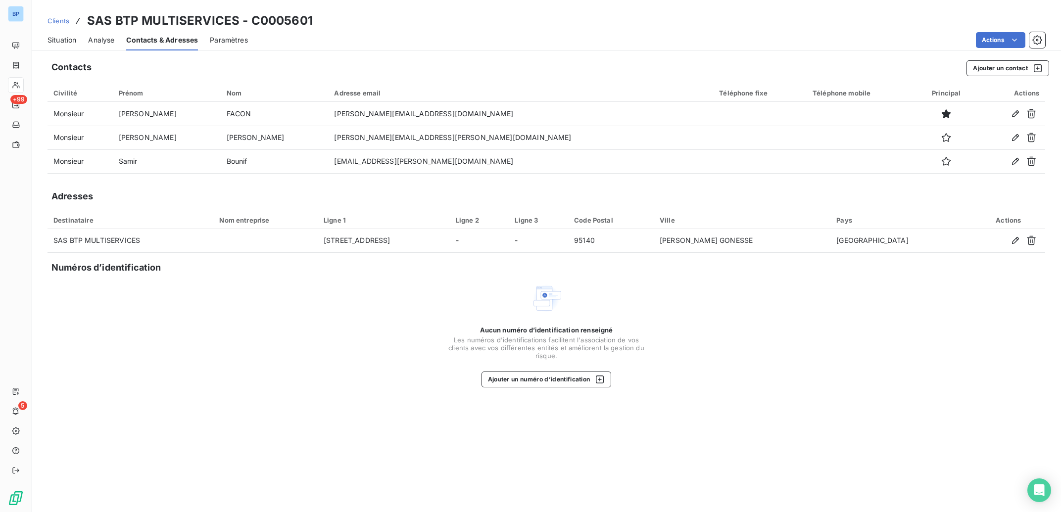
click at [69, 37] on span "Situation" at bounding box center [61, 40] width 29 height 10
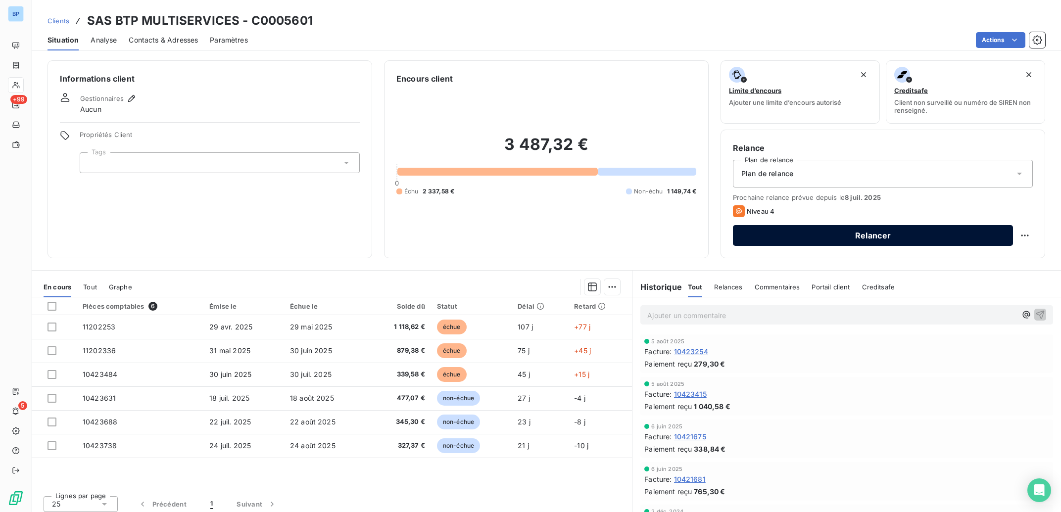
click at [860, 236] on button "Relancer" at bounding box center [873, 235] width 280 height 21
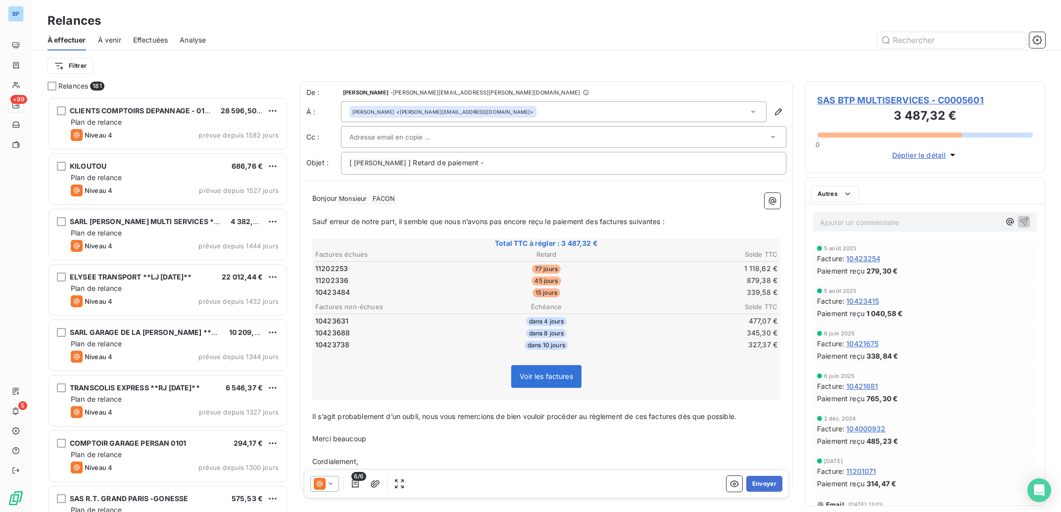
scroll to position [405, 231]
click at [748, 479] on button "Envoyer" at bounding box center [764, 484] width 36 height 16
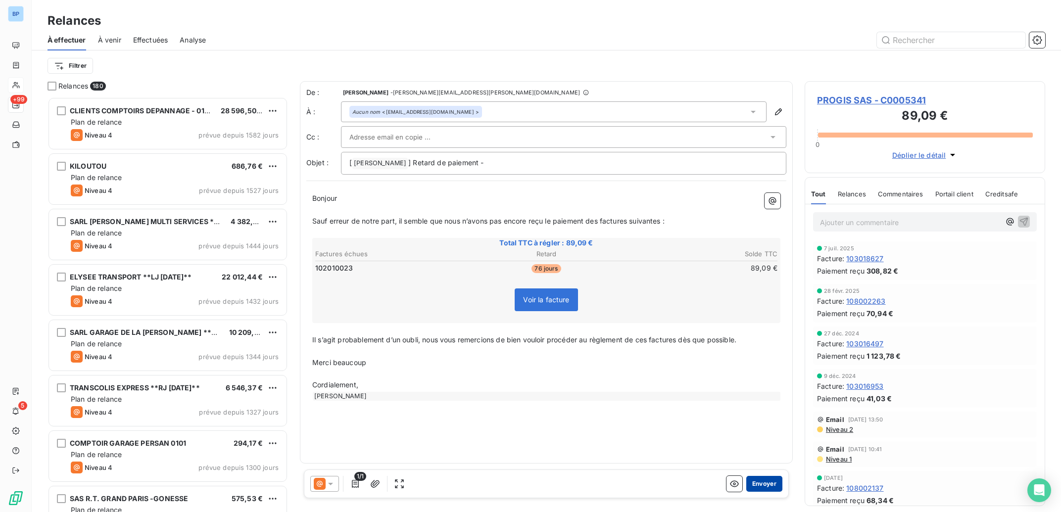
click at [769, 483] on button "Envoyer" at bounding box center [764, 484] width 36 height 16
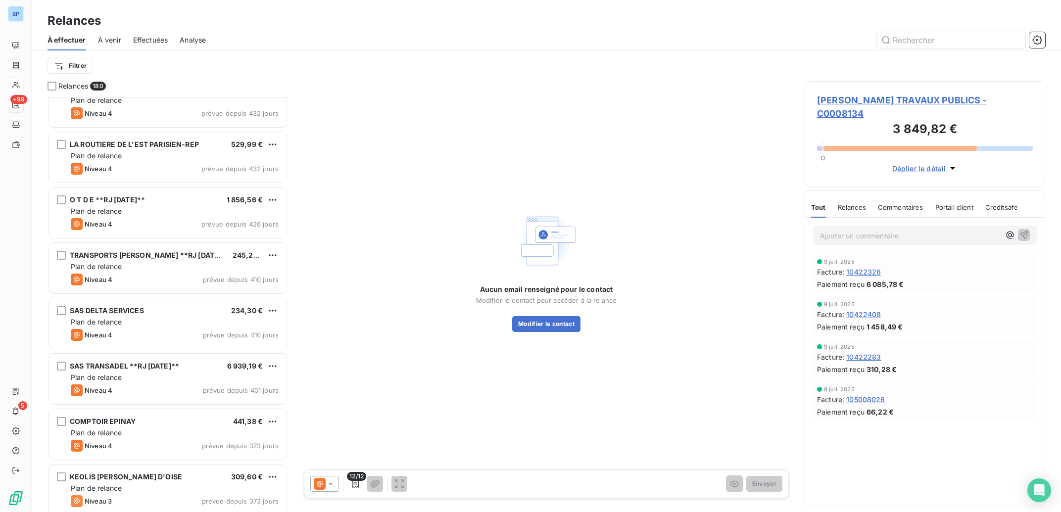
scroll to position [2486, 0]
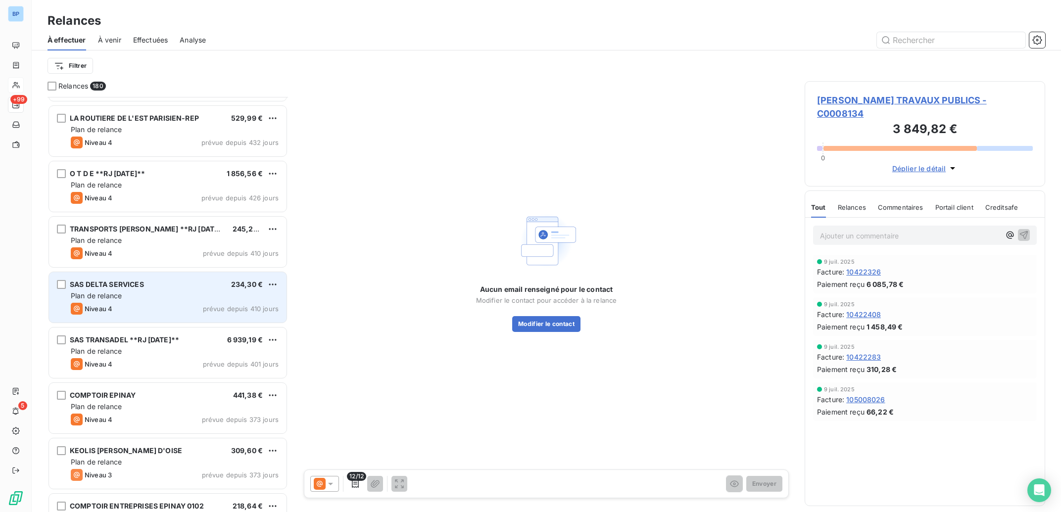
click at [223, 304] on div "Niveau 4 prévue depuis 410 jours" at bounding box center [175, 309] width 208 height 12
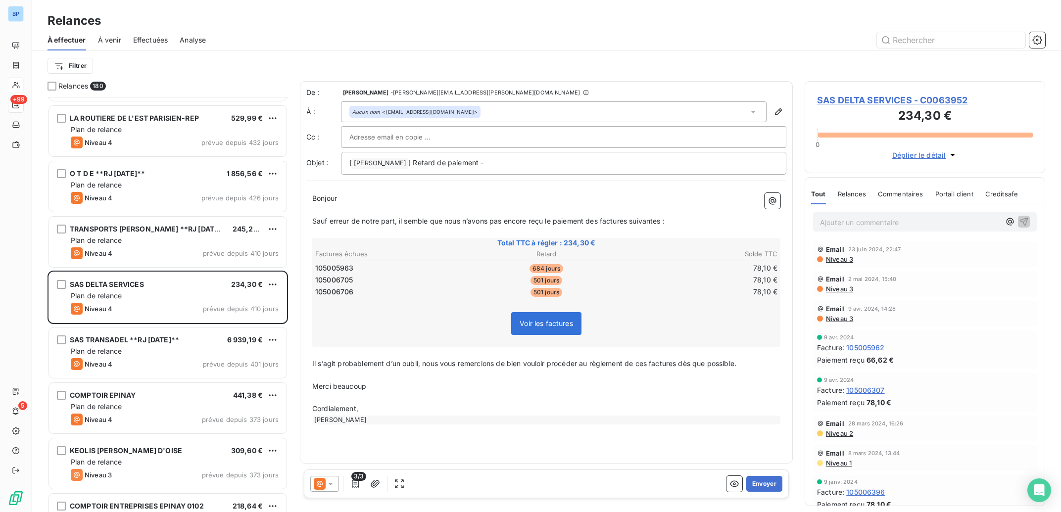
click at [332, 486] on icon at bounding box center [331, 484] width 10 height 10
click at [921, 156] on span "Déplier le détail" at bounding box center [919, 155] width 54 height 10
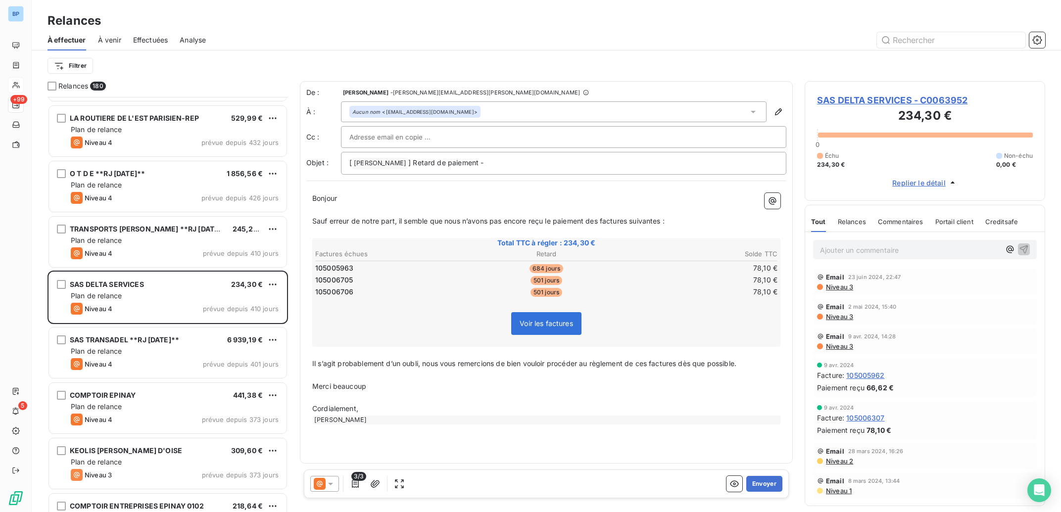
click at [857, 220] on span "Relances" at bounding box center [852, 222] width 28 height 8
click at [917, 221] on span "Commentaires" at bounding box center [902, 222] width 46 height 8
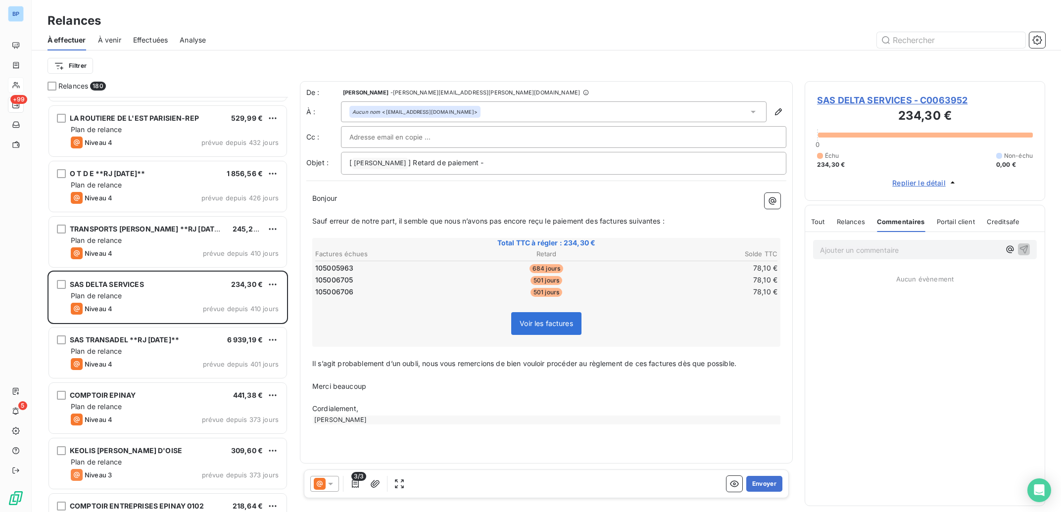
click at [959, 221] on span "Portail client" at bounding box center [955, 222] width 38 height 8
click at [999, 221] on span "Creditsafe" at bounding box center [1003, 222] width 33 height 8
click at [822, 221] on span "Tout" at bounding box center [818, 222] width 14 height 8
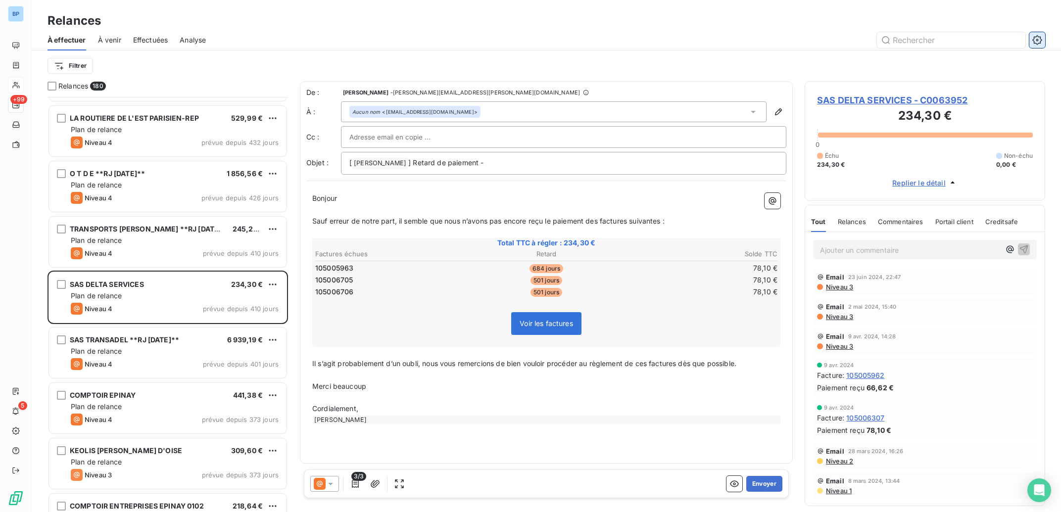
click at [1041, 38] on icon "button" at bounding box center [1037, 40] width 10 height 10
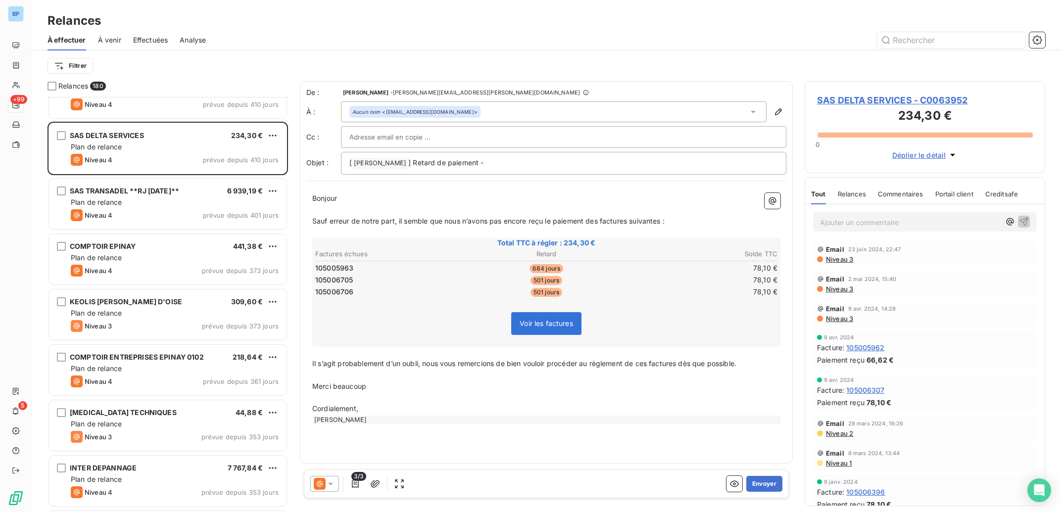
scroll to position [3083, 0]
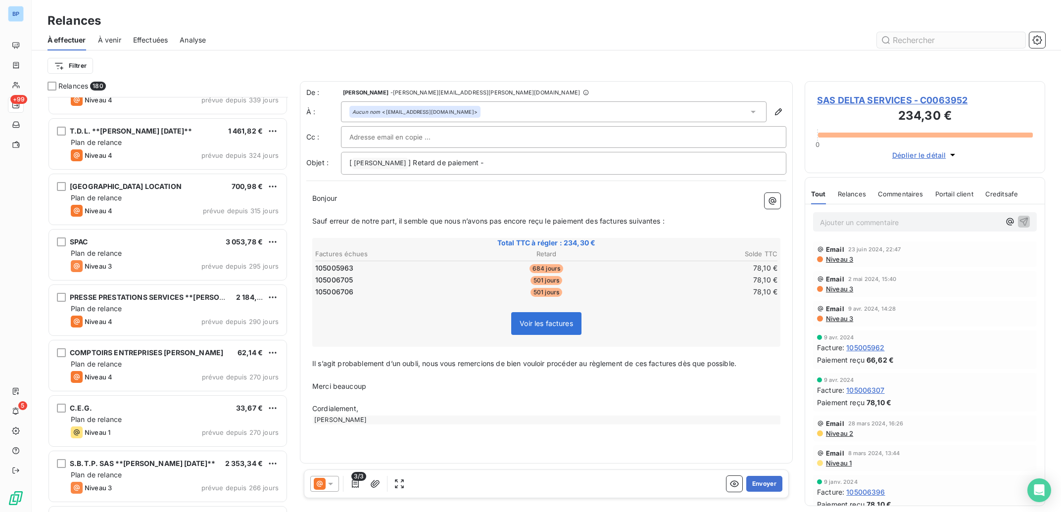
click at [932, 41] on input "text" at bounding box center [951, 40] width 148 height 16
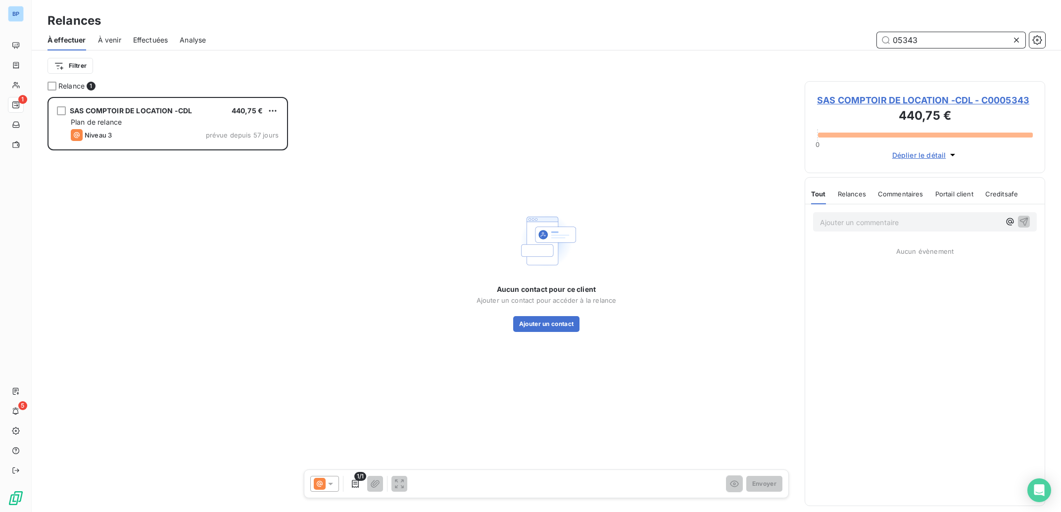
scroll to position [0, 0]
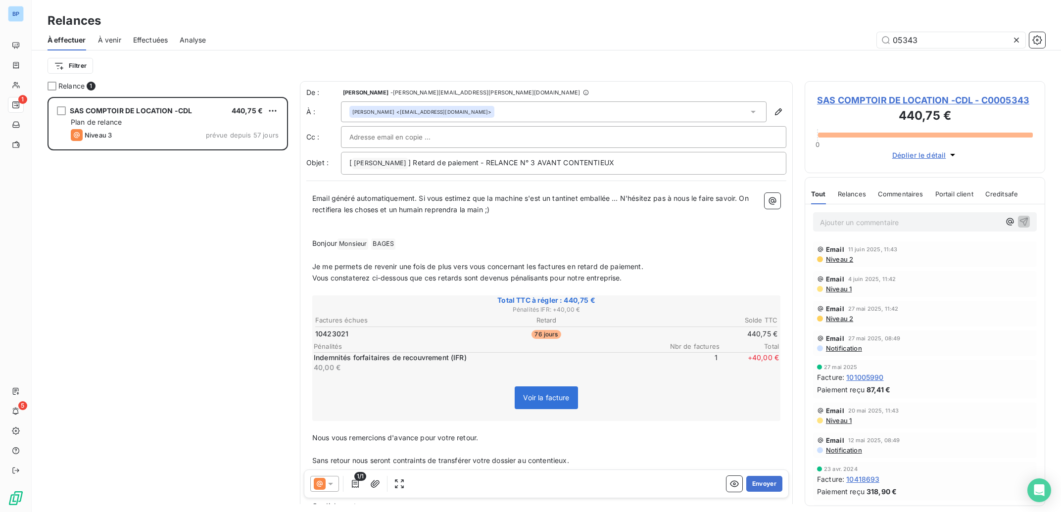
click at [845, 260] on span "Niveau 2" at bounding box center [839, 259] width 28 height 8
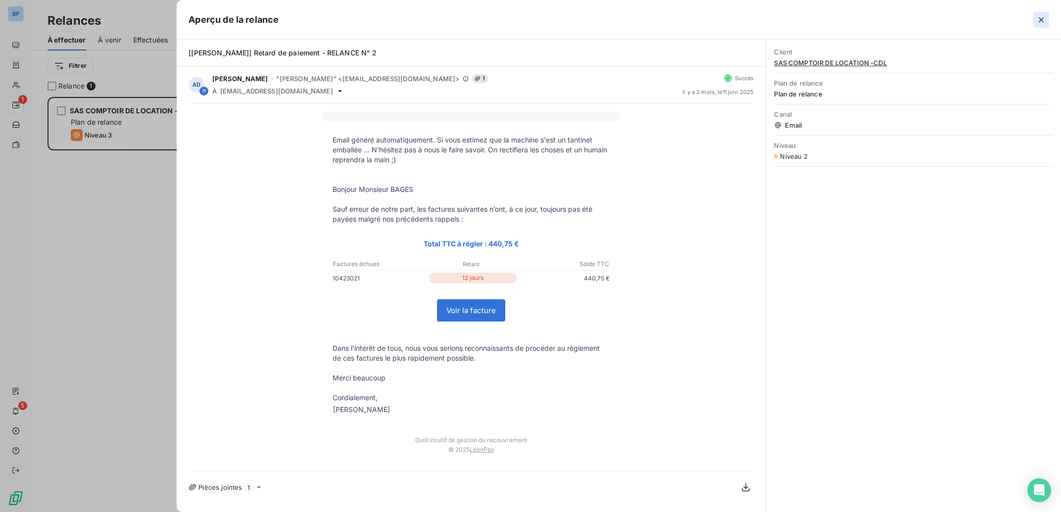
click at [1042, 19] on icon "button" at bounding box center [1041, 20] width 10 height 10
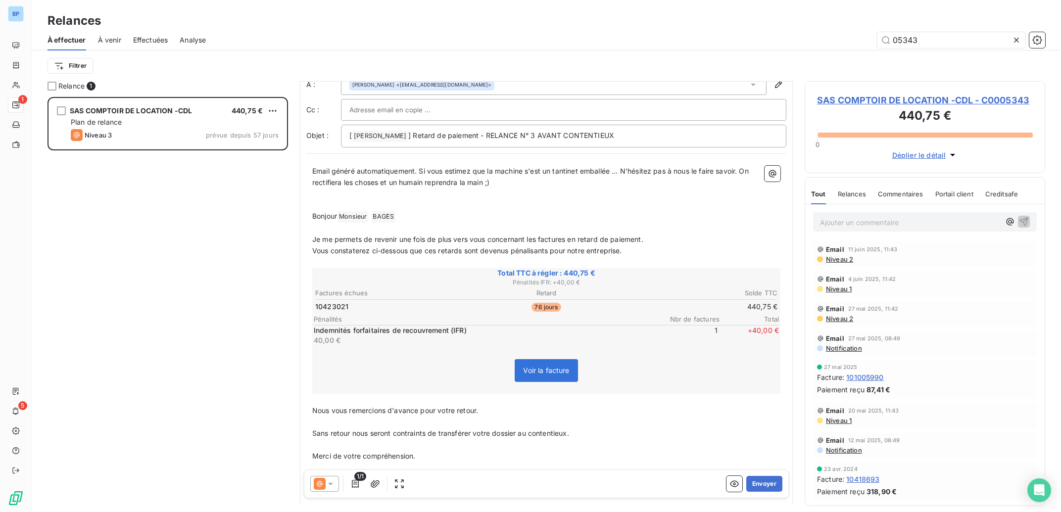
scroll to position [0, 0]
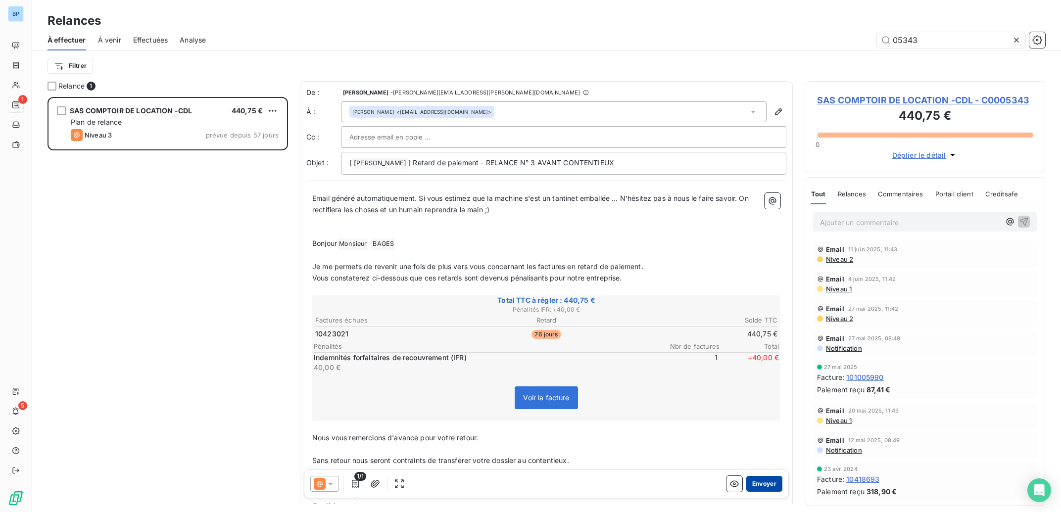
click at [753, 482] on button "Envoyer" at bounding box center [764, 484] width 36 height 16
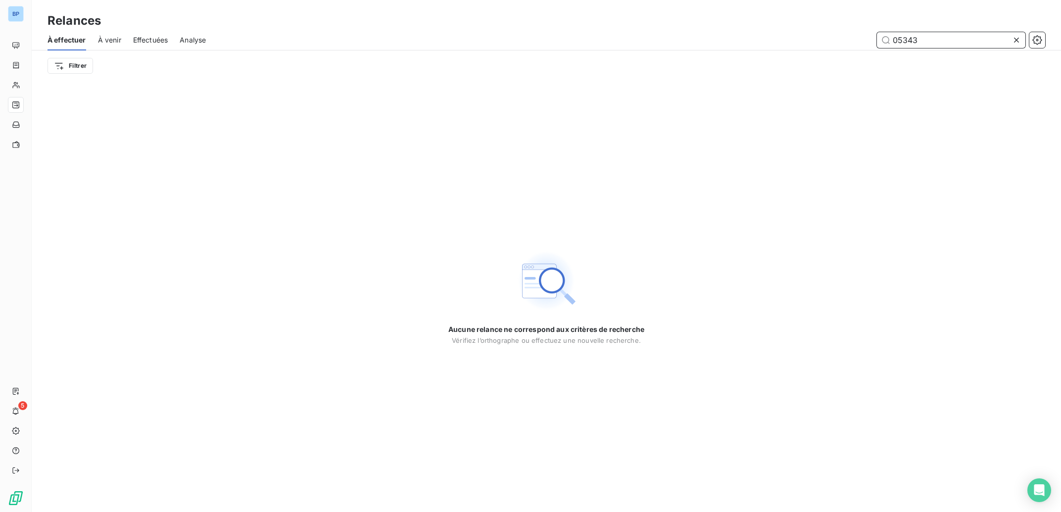
drag, startPoint x: 927, startPoint y: 39, endPoint x: 664, endPoint y: 40, distance: 262.2
click at [877, 40] on input "05343" at bounding box center [951, 40] width 148 height 16
type input "05348"
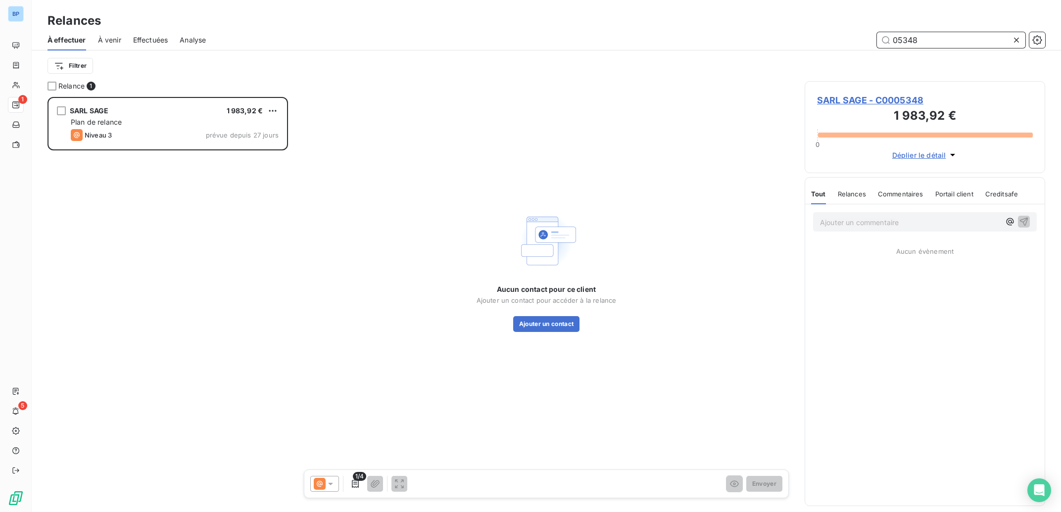
scroll to position [405, 231]
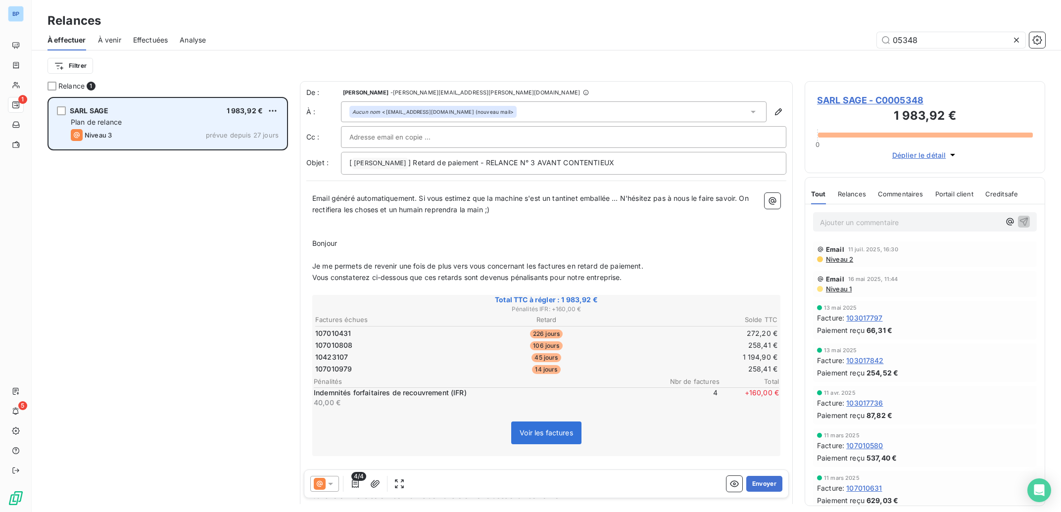
click at [162, 122] on div "Plan de relance" at bounding box center [175, 122] width 208 height 10
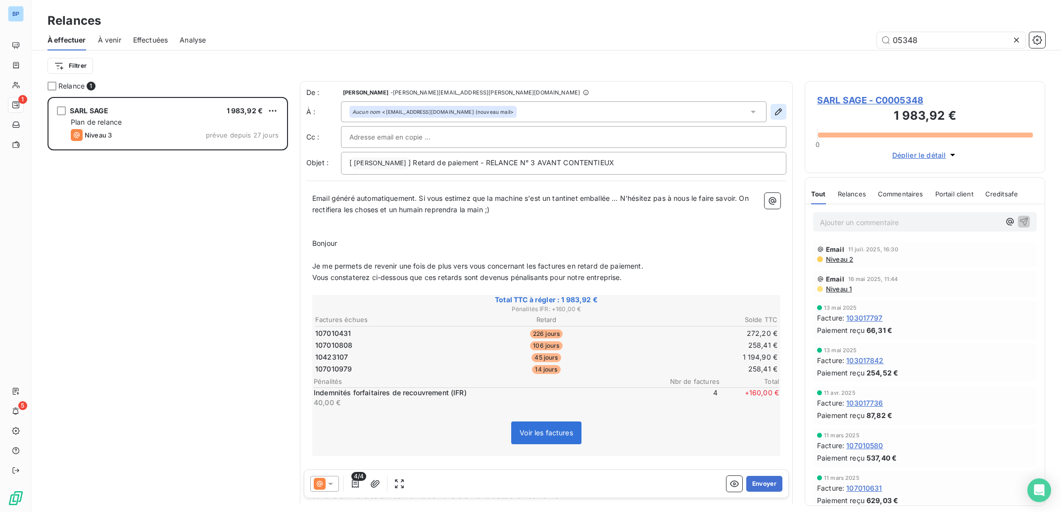
click at [773, 112] on icon "button" at bounding box center [778, 112] width 10 height 10
type input "[EMAIL_ADDRESS][DOMAIN_NAME] (nouveau mail"
type input "[PHONE_NUMBER]"
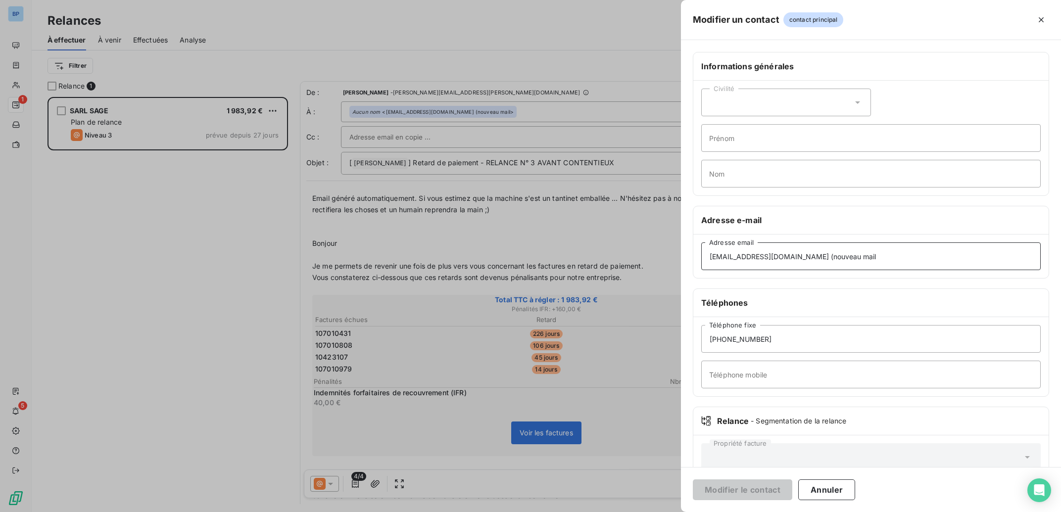
drag, startPoint x: 877, startPoint y: 255, endPoint x: 788, endPoint y: 288, distance: 94.6
click at [525, 512] on div "Modifier un contact contact principal Informations générales Civilité Prénom No…" at bounding box center [530, 512] width 1061 height 0
drag, startPoint x: 826, startPoint y: 253, endPoint x: 601, endPoint y: 246, distance: 224.7
click at [701, 246] on input "[EMAIL_ADDRESS][DOMAIN_NAME] (nouveau mail" at bounding box center [870, 256] width 339 height 28
paste input
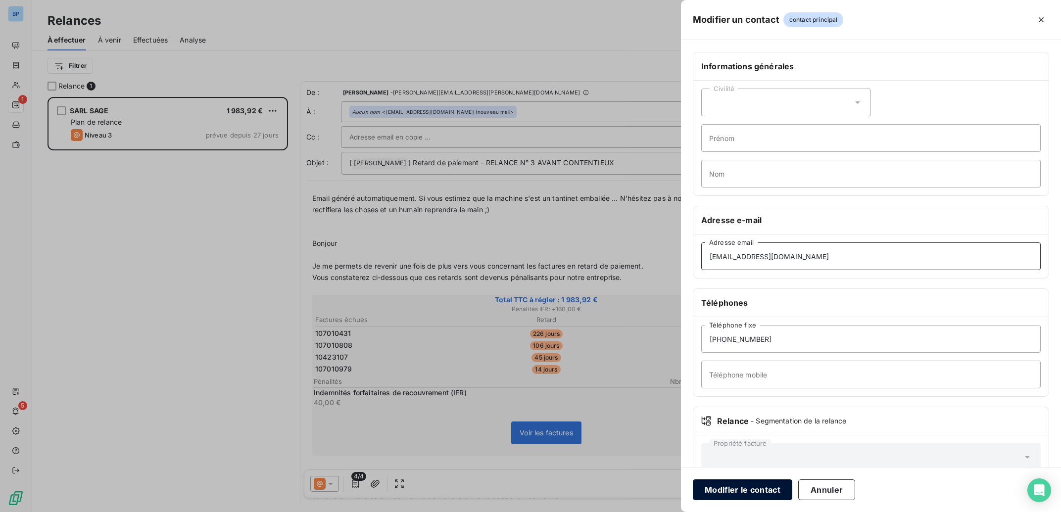
type input "[EMAIL_ADDRESS][DOMAIN_NAME]"
click at [729, 490] on button "Modifier le contact" at bounding box center [742, 489] width 99 height 21
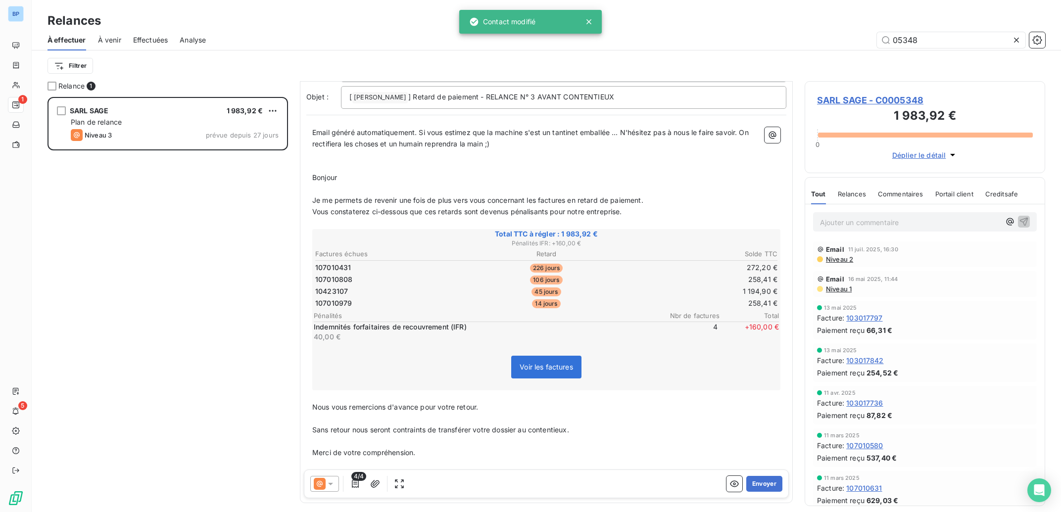
scroll to position [100, 0]
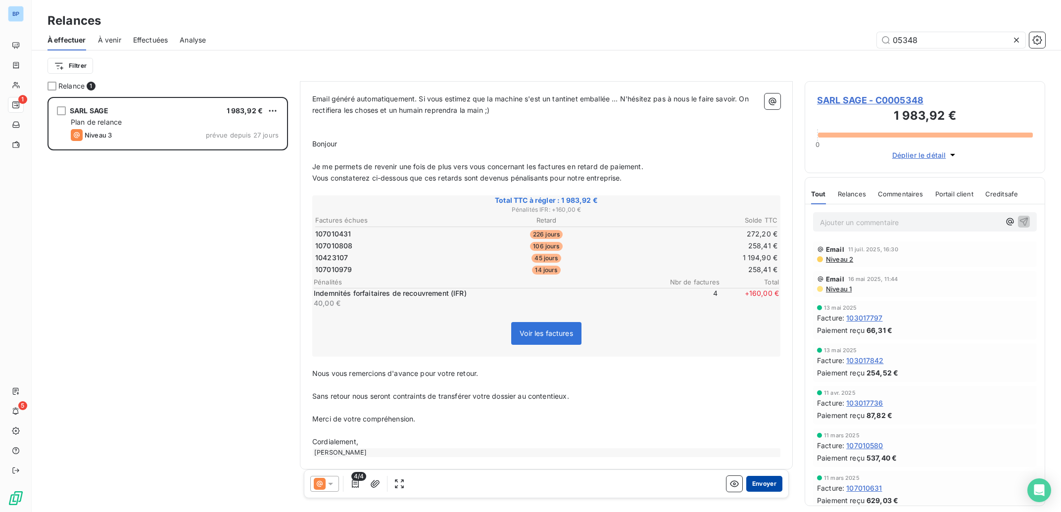
click at [761, 483] on button "Envoyer" at bounding box center [764, 484] width 36 height 16
